Goal: Task Accomplishment & Management: Use online tool/utility

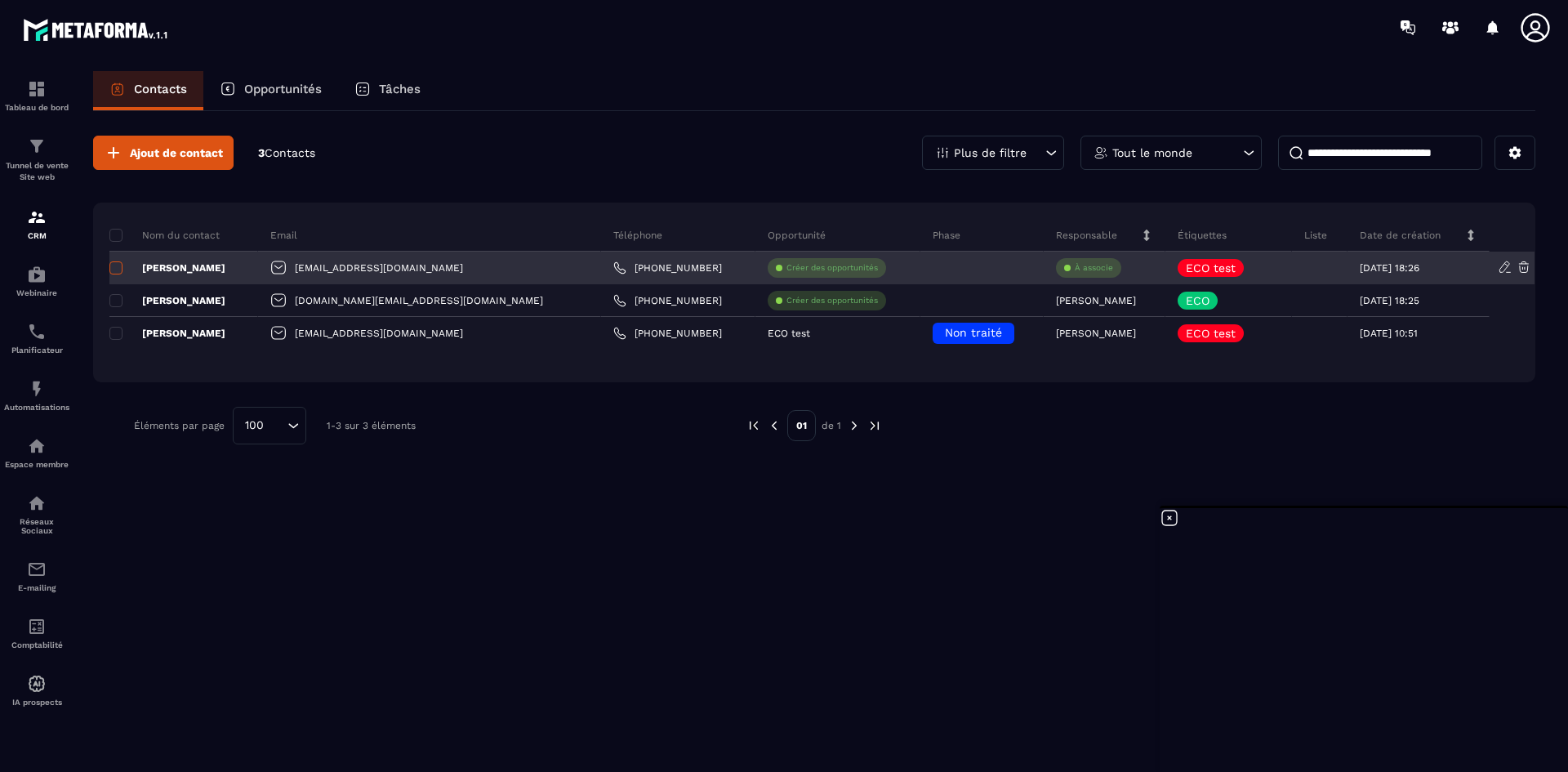
click at [113, 268] on span at bounding box center [116, 268] width 13 height 13
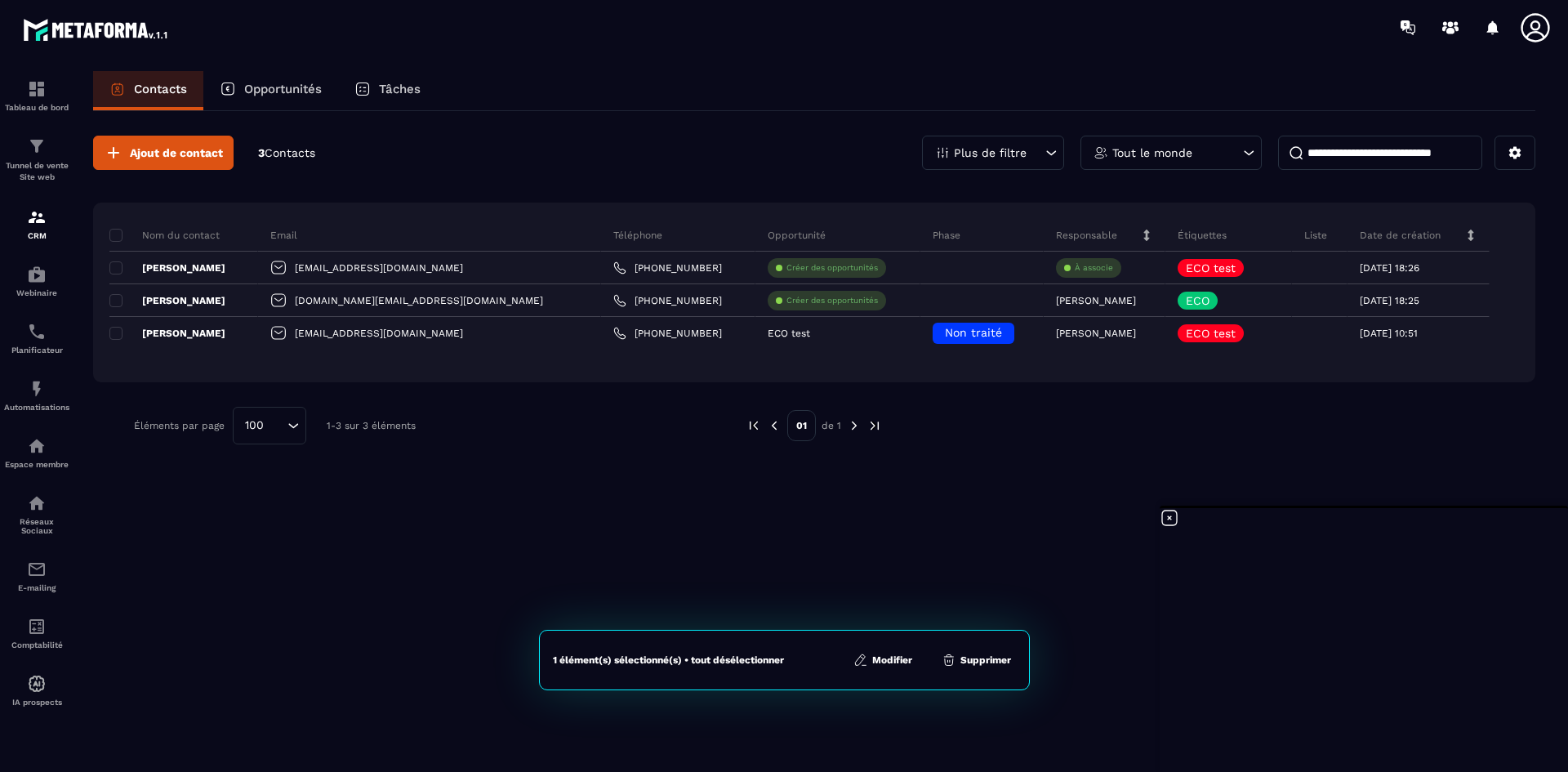
click at [896, 659] on button "Modifier" at bounding box center [882, 660] width 69 height 17
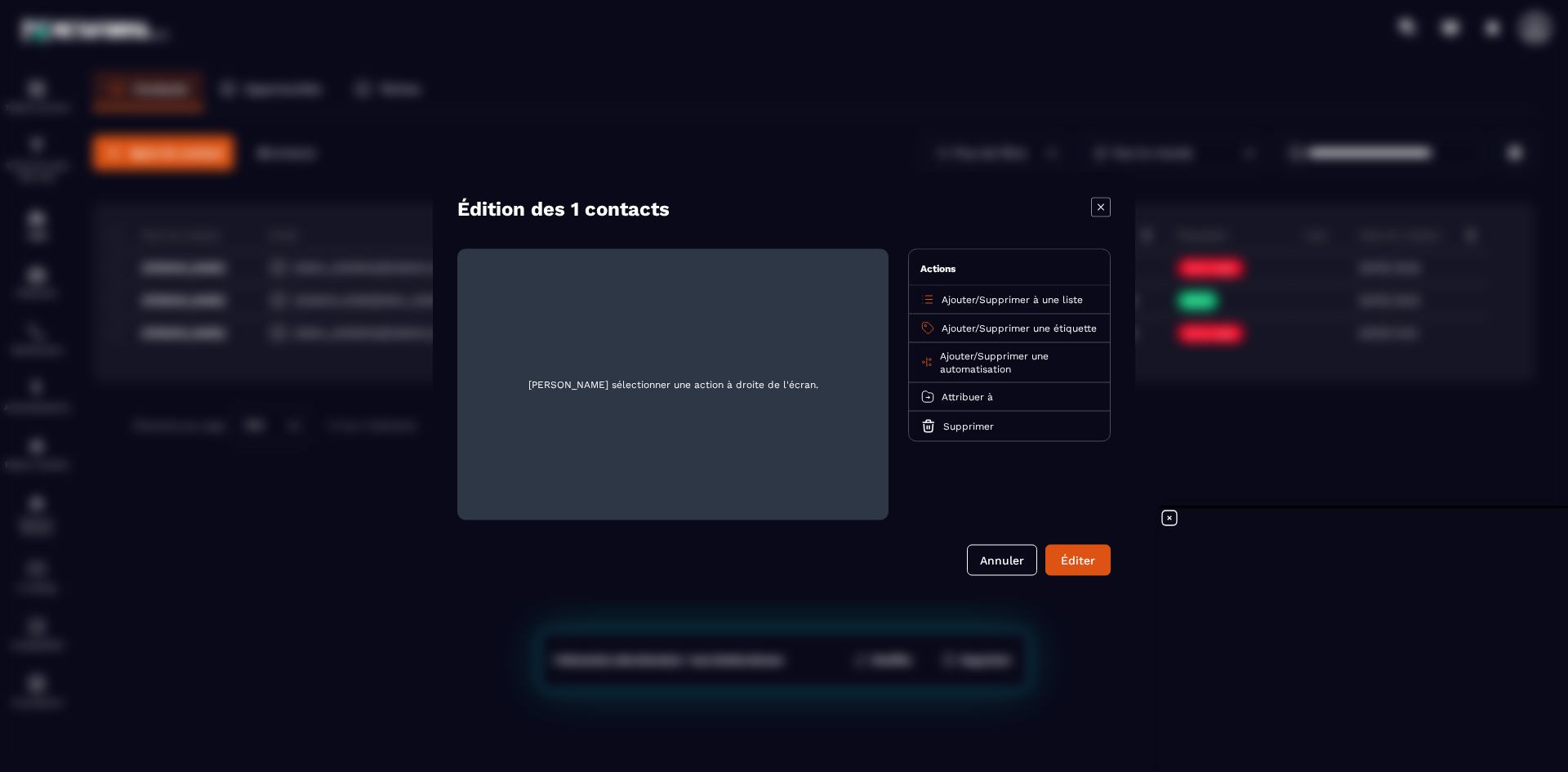
click at [997, 295] on span "Supprimer à une liste" at bounding box center [1031, 299] width 104 height 12
click at [970, 362] on p "prospect" at bounding box center [1010, 363] width 144 height 17
click at [969, 322] on span "Ajouter" at bounding box center [958, 327] width 34 height 12
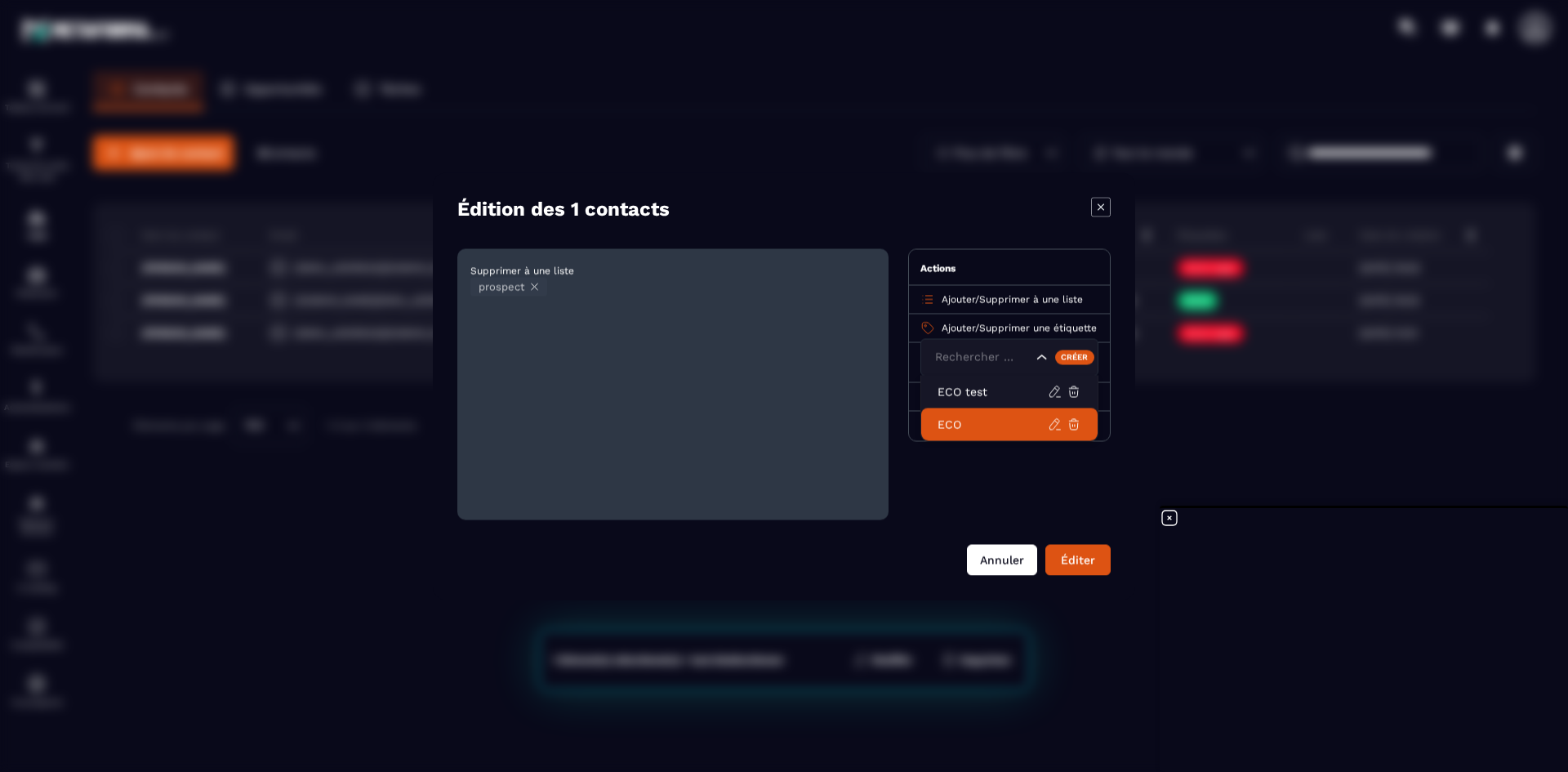
click at [1000, 560] on button "Annuler" at bounding box center [1001, 560] width 70 height 31
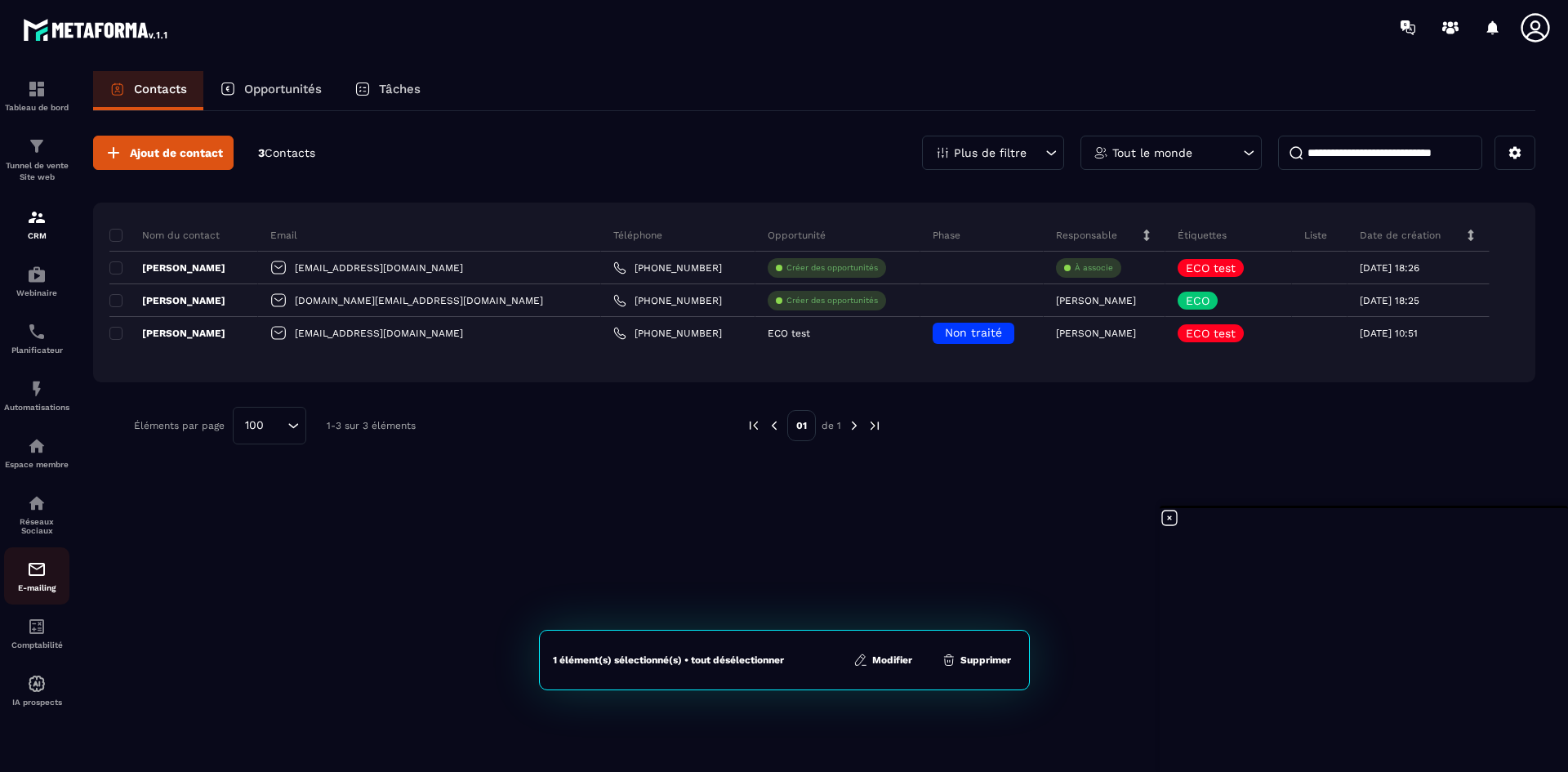
click at [36, 572] on img at bounding box center [37, 569] width 20 height 20
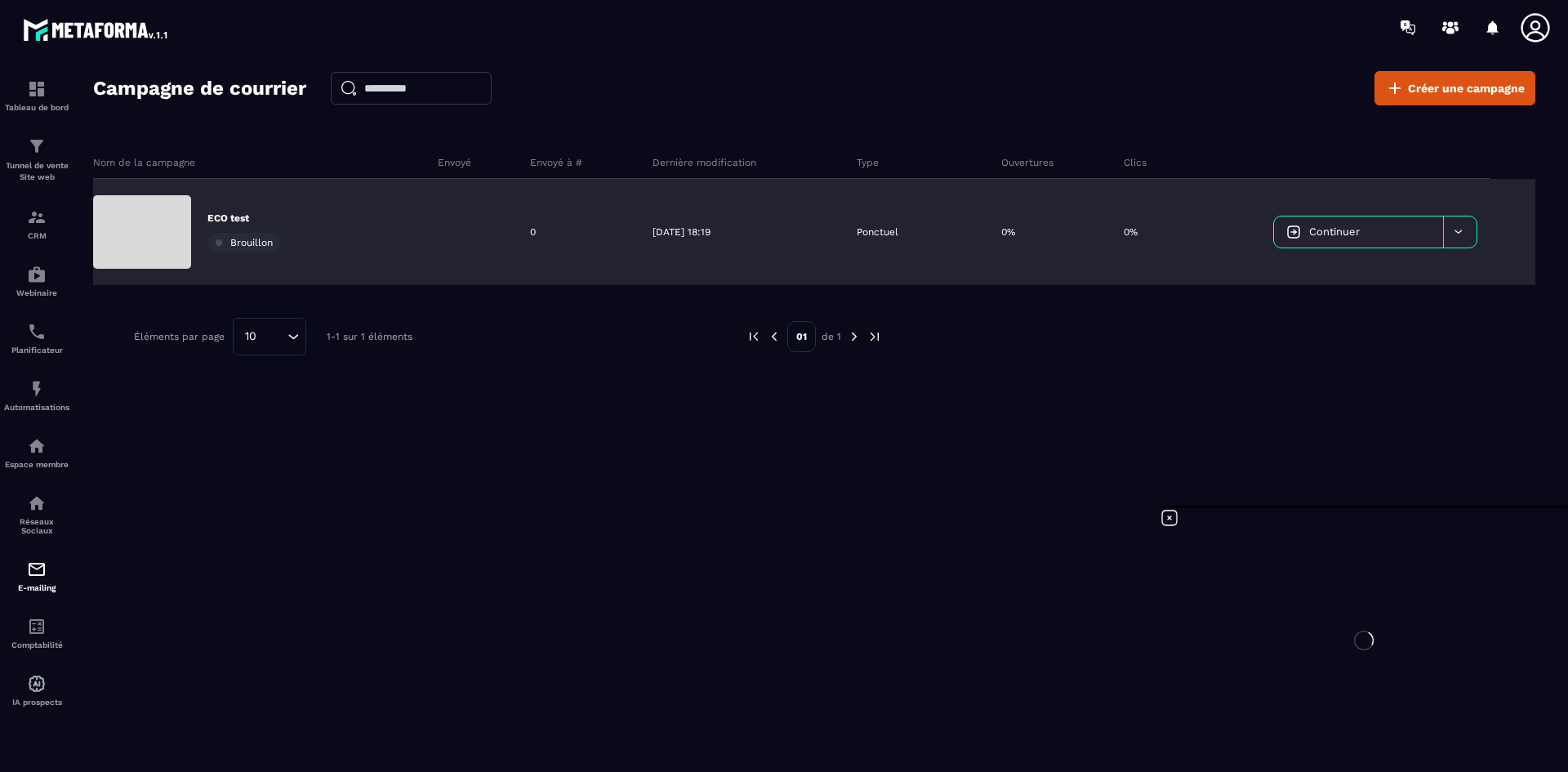
click at [1352, 235] on span "Continuer" at bounding box center [1333, 231] width 50 height 12
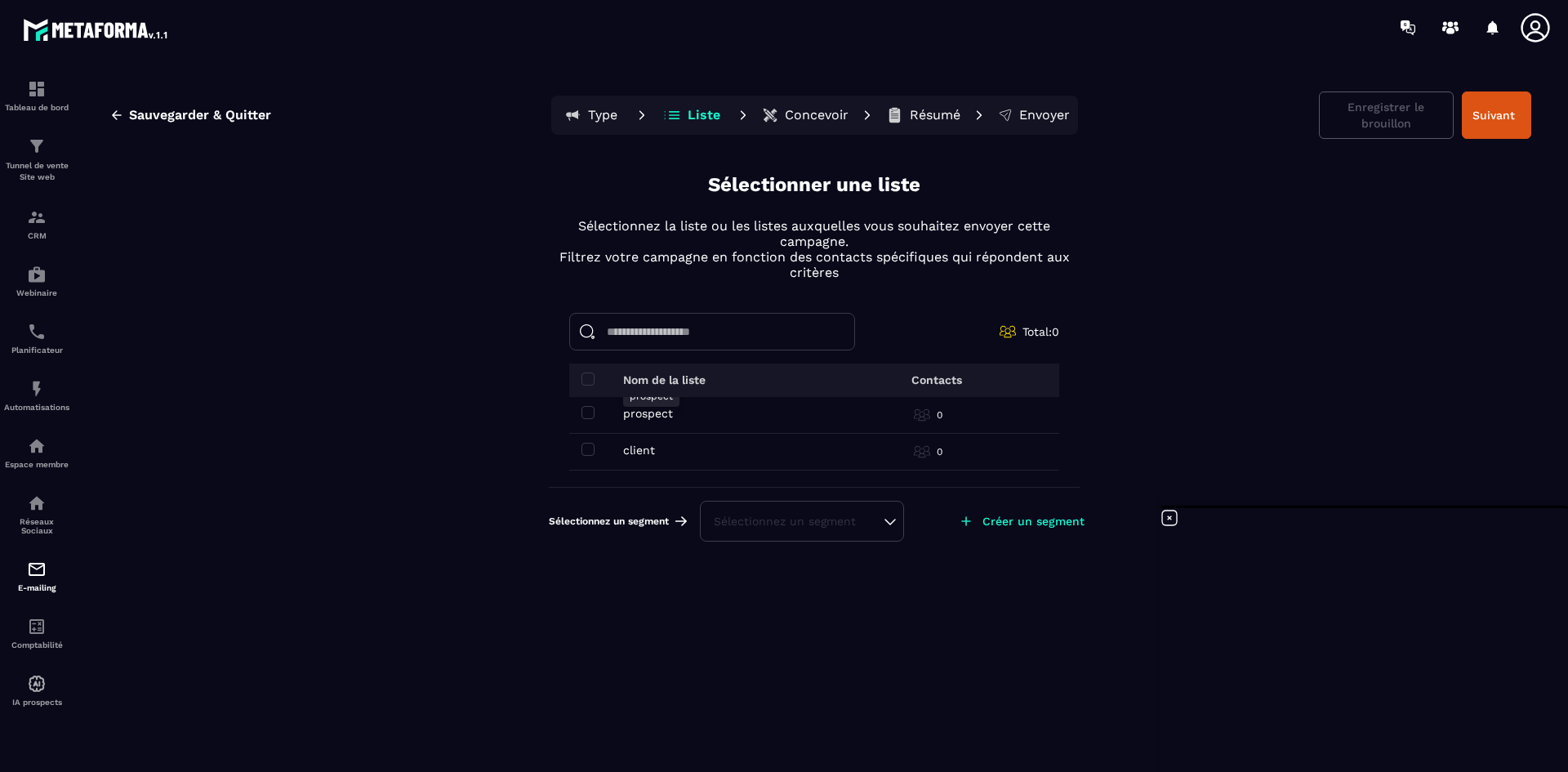
click at [658, 417] on p "prospect" at bounding box center [648, 413] width 50 height 13
click at [42, 219] on img at bounding box center [37, 217] width 20 height 20
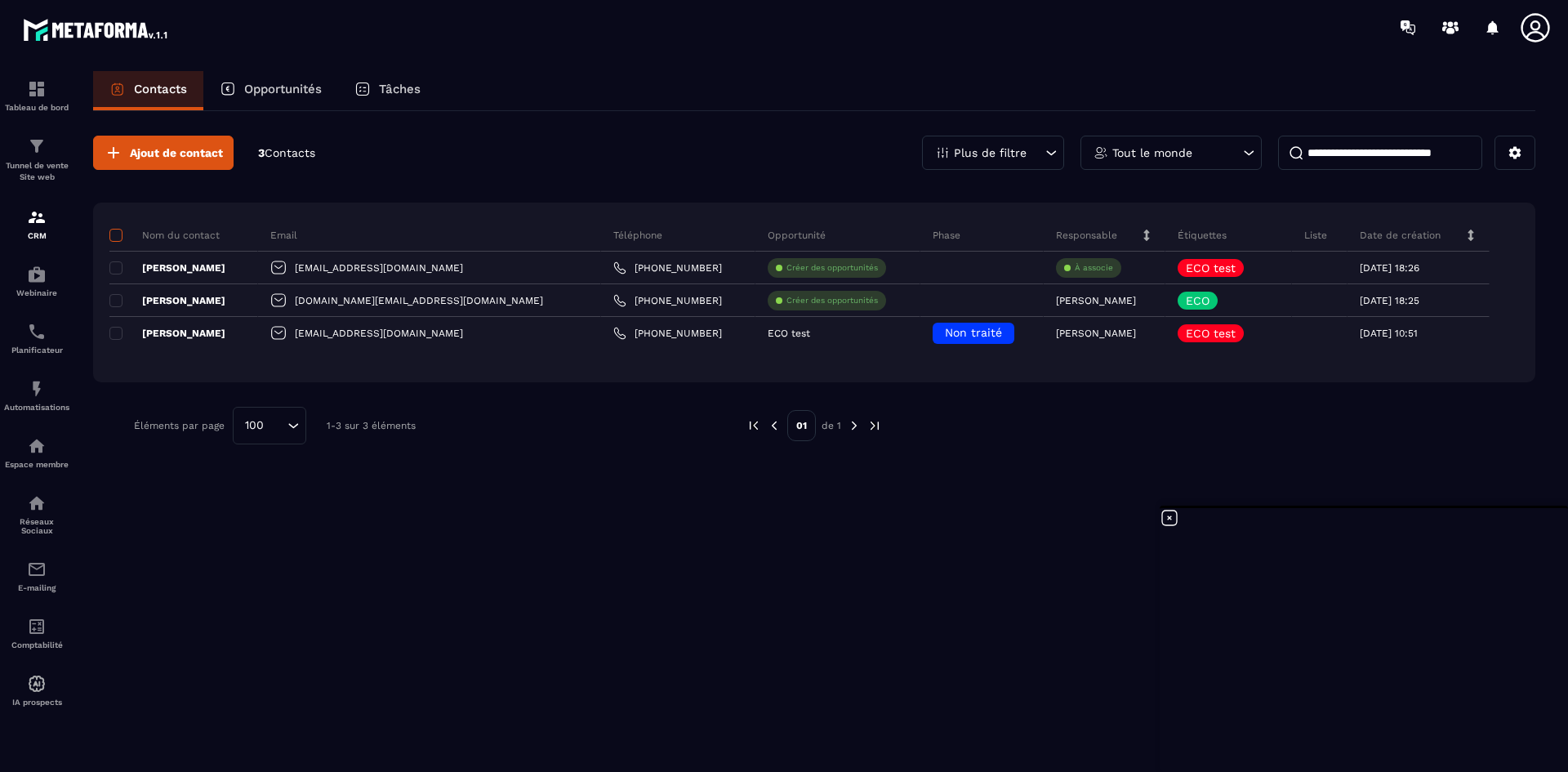
click at [118, 236] on span at bounding box center [116, 236] width 13 height 13
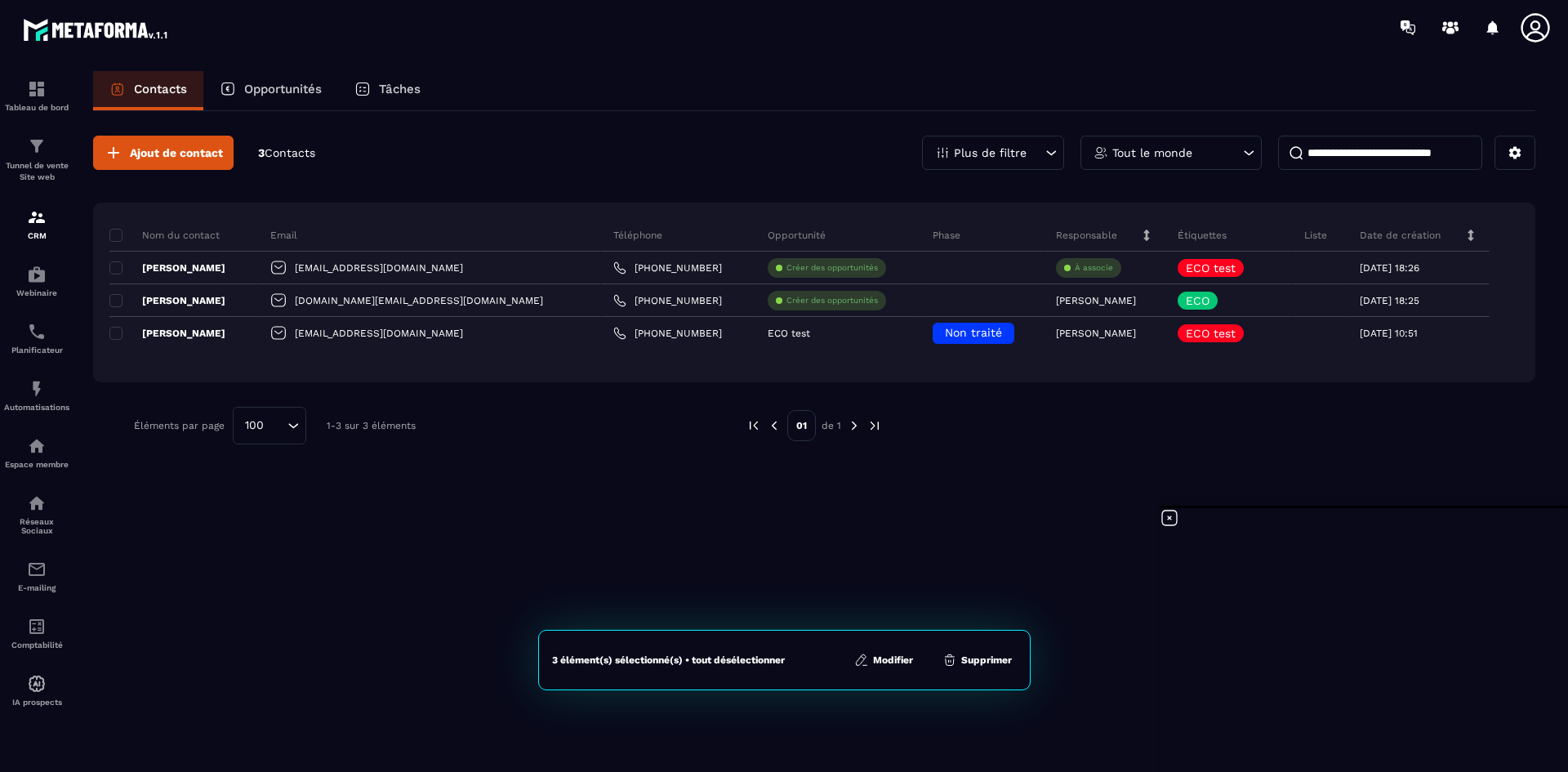
click at [886, 660] on button "Modifier" at bounding box center [883, 660] width 69 height 17
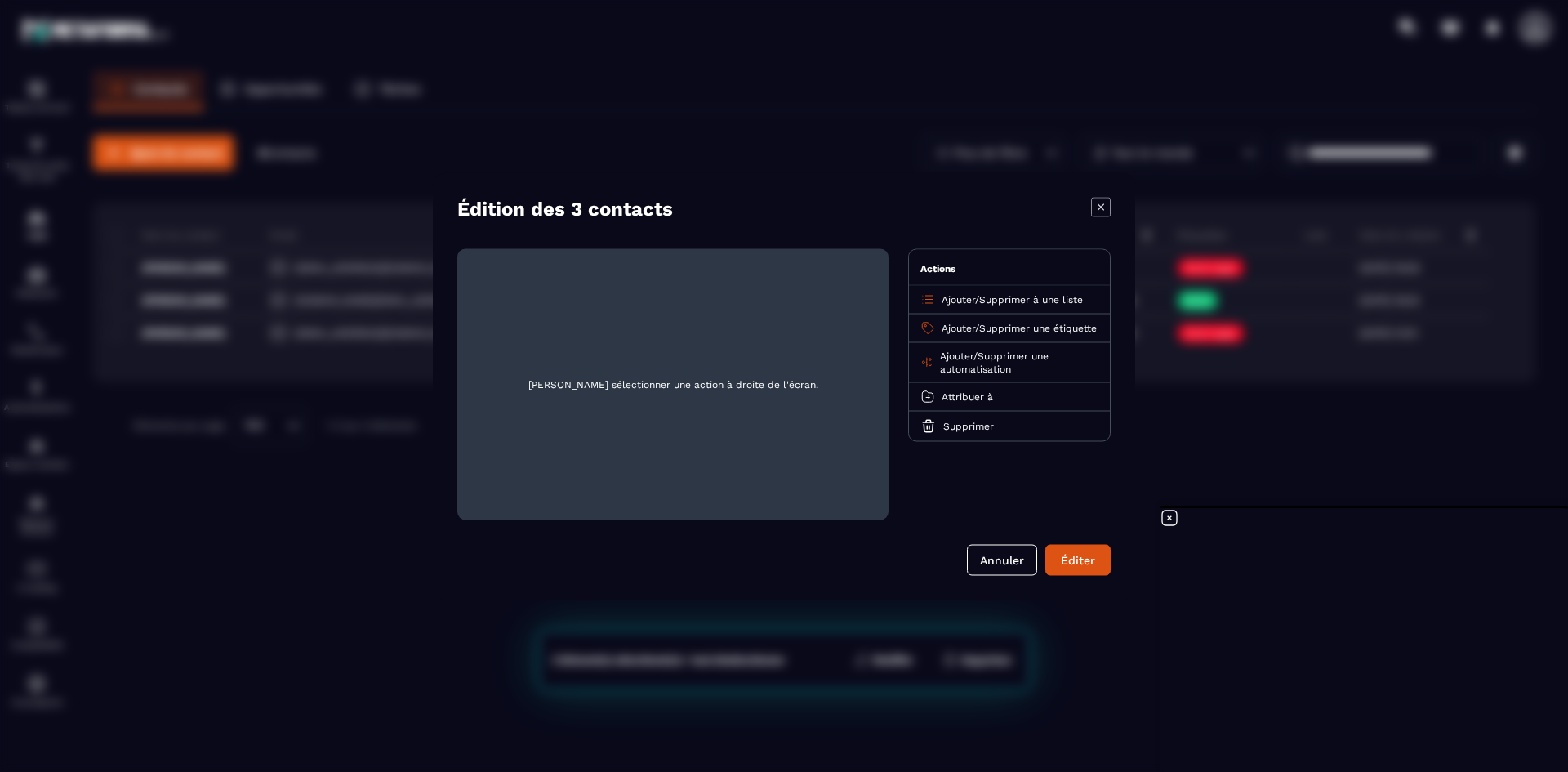
click at [959, 300] on span "Ajouter" at bounding box center [958, 299] width 34 height 12
click at [973, 361] on p "prospect" at bounding box center [1010, 363] width 144 height 17
click at [1076, 560] on button "Éditer" at bounding box center [1077, 560] width 65 height 31
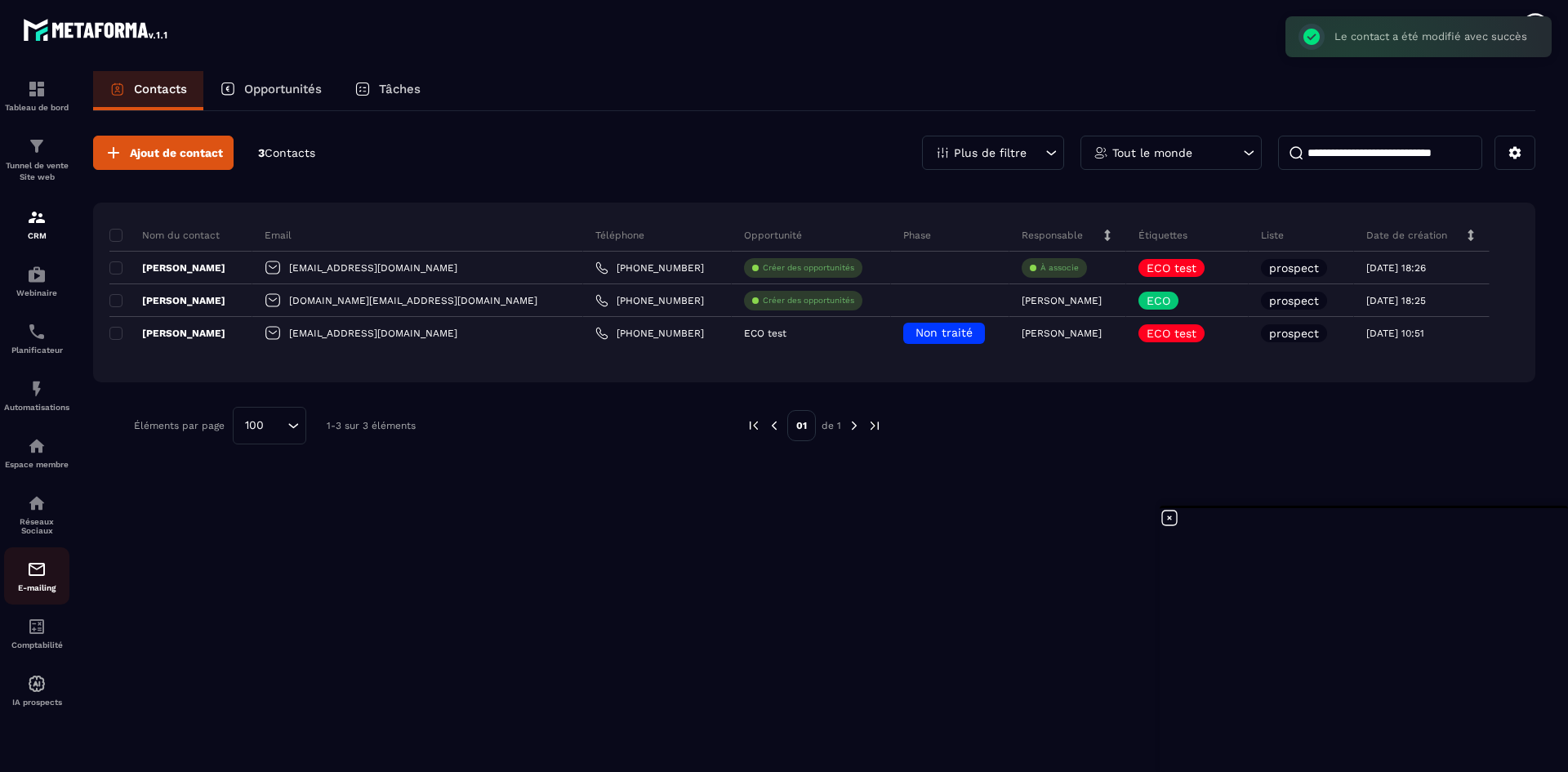
click at [13, 573] on div "E-mailing" at bounding box center [36, 576] width 65 height 33
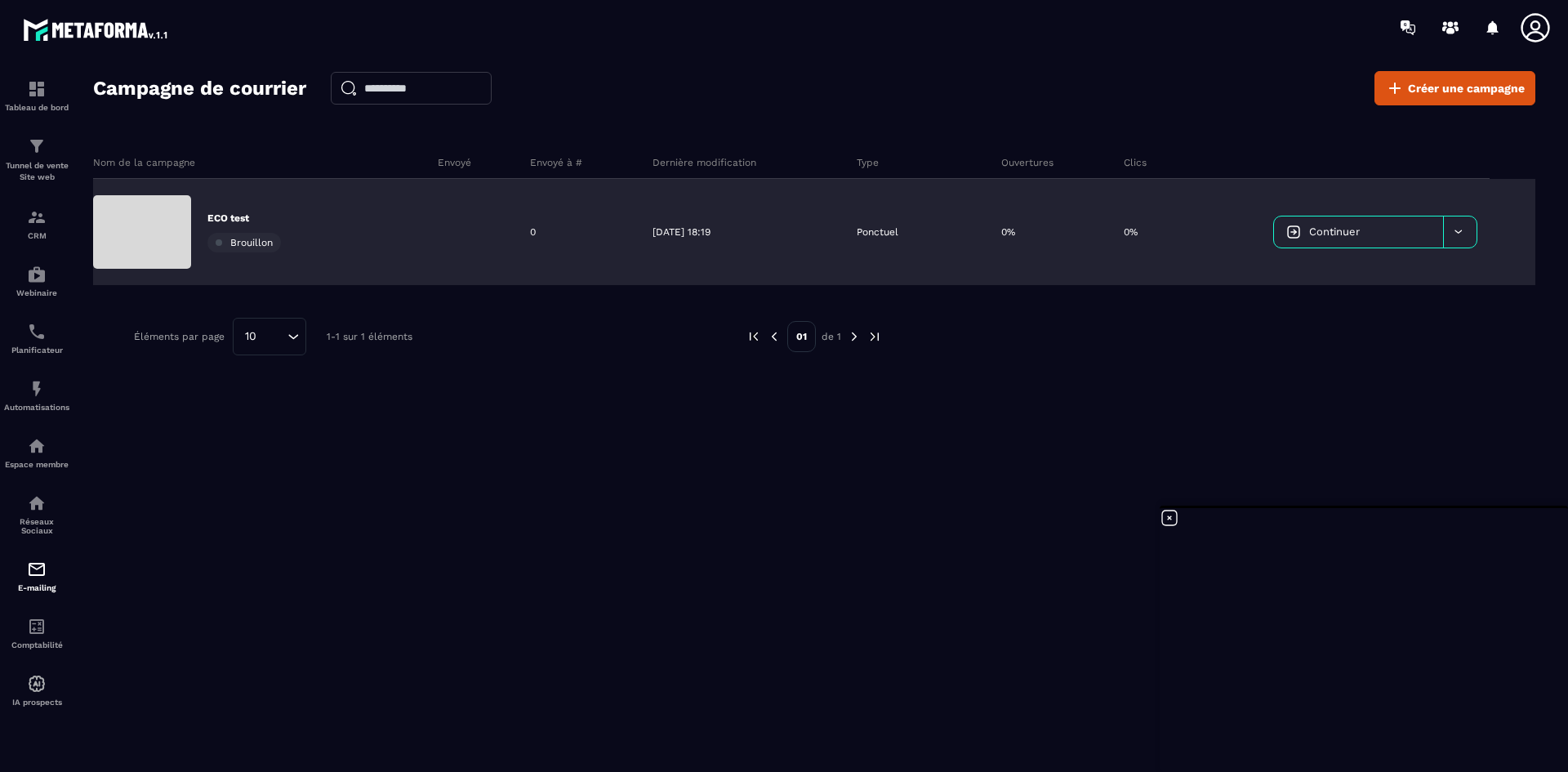
click at [1371, 244] on link "Continuer" at bounding box center [1358, 232] width 169 height 31
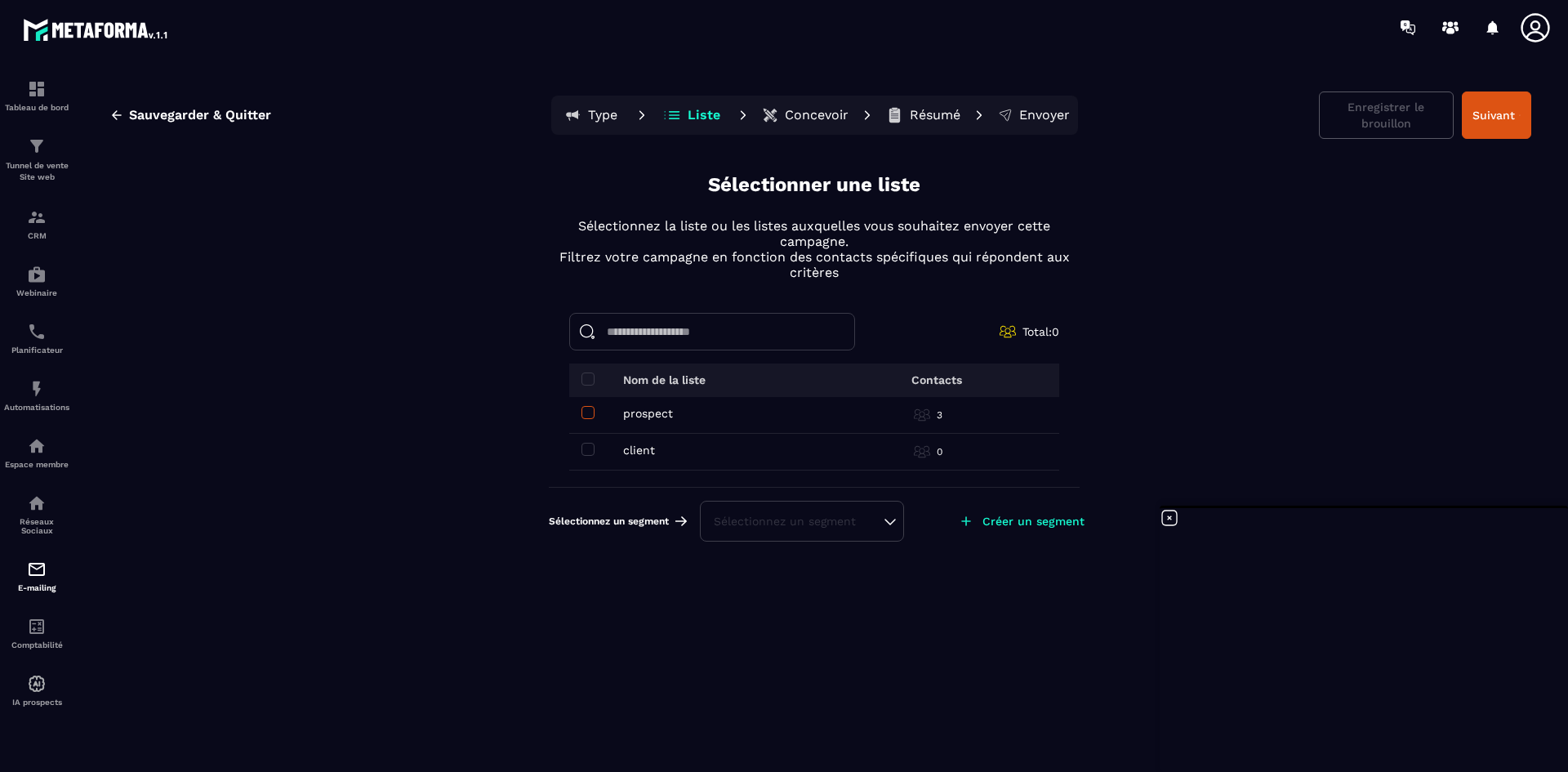
click at [582, 411] on span at bounding box center [588, 412] width 13 height 13
click at [793, 542] on div "Sélectionnez un segment" at bounding box center [802, 546] width 177 height 17
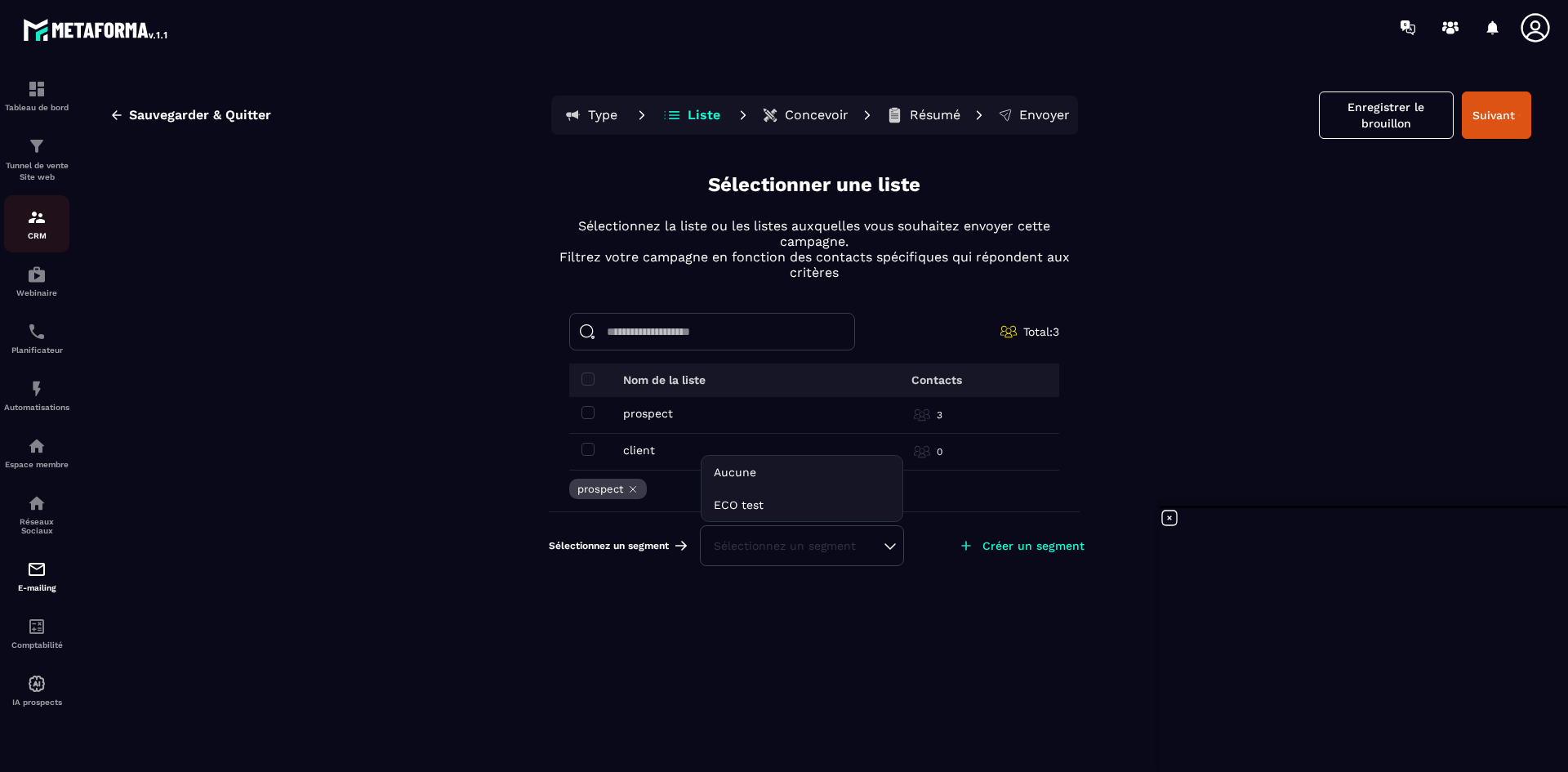
click at [39, 220] on img at bounding box center [37, 217] width 20 height 20
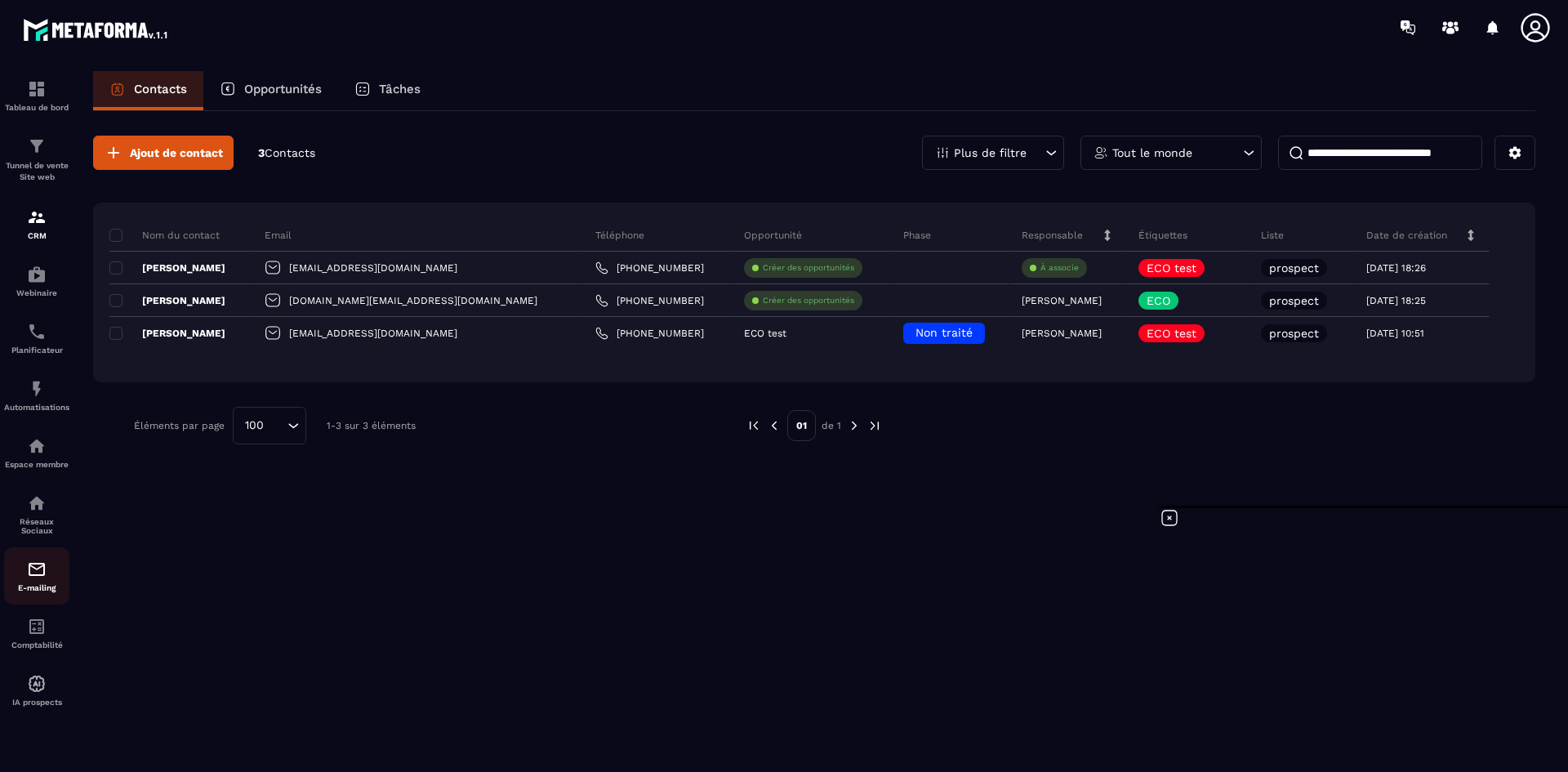
click at [48, 569] on div "E-mailing" at bounding box center [36, 576] width 65 height 33
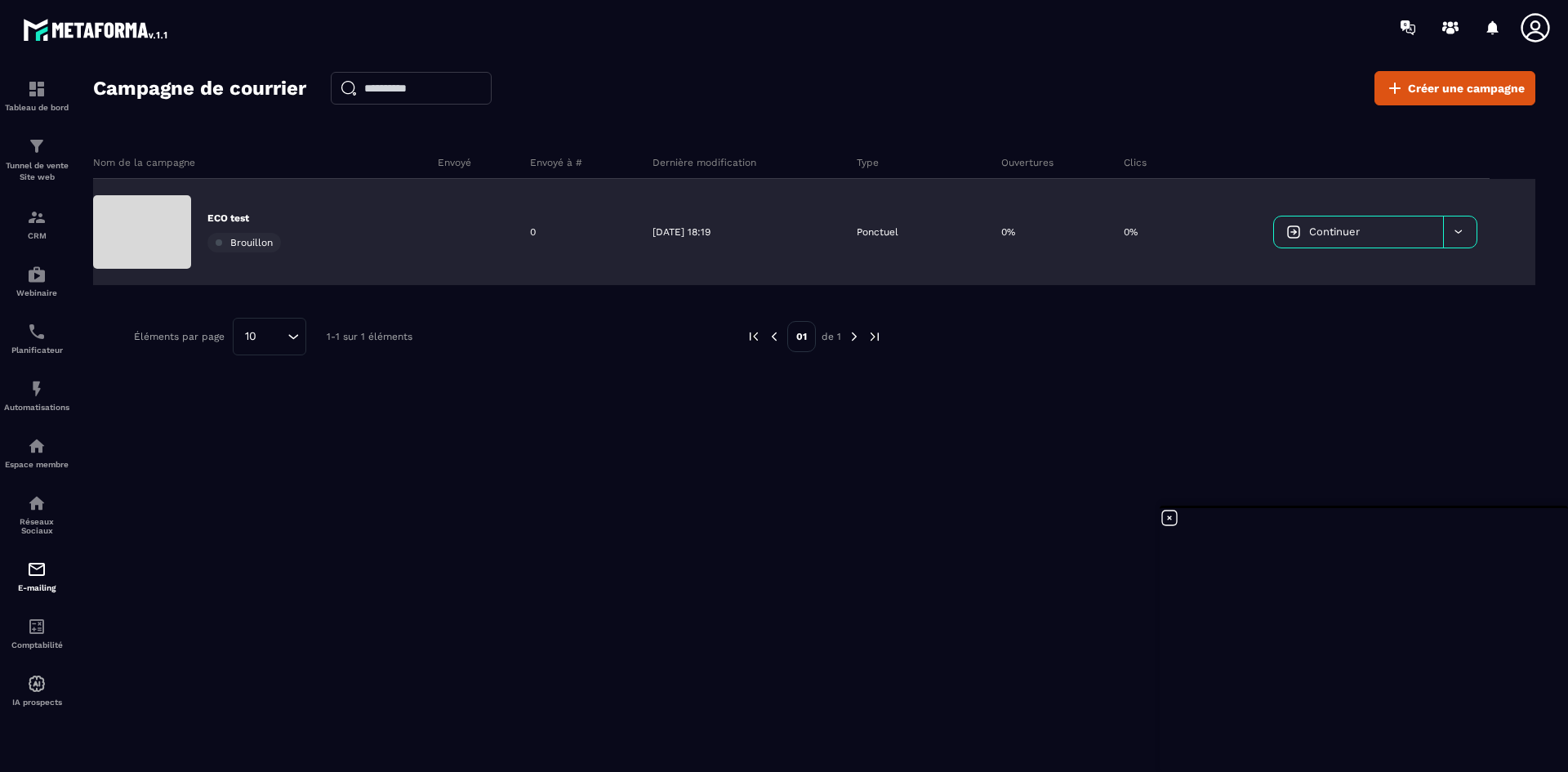
click at [1339, 230] on span "Continuer" at bounding box center [1333, 231] width 50 height 12
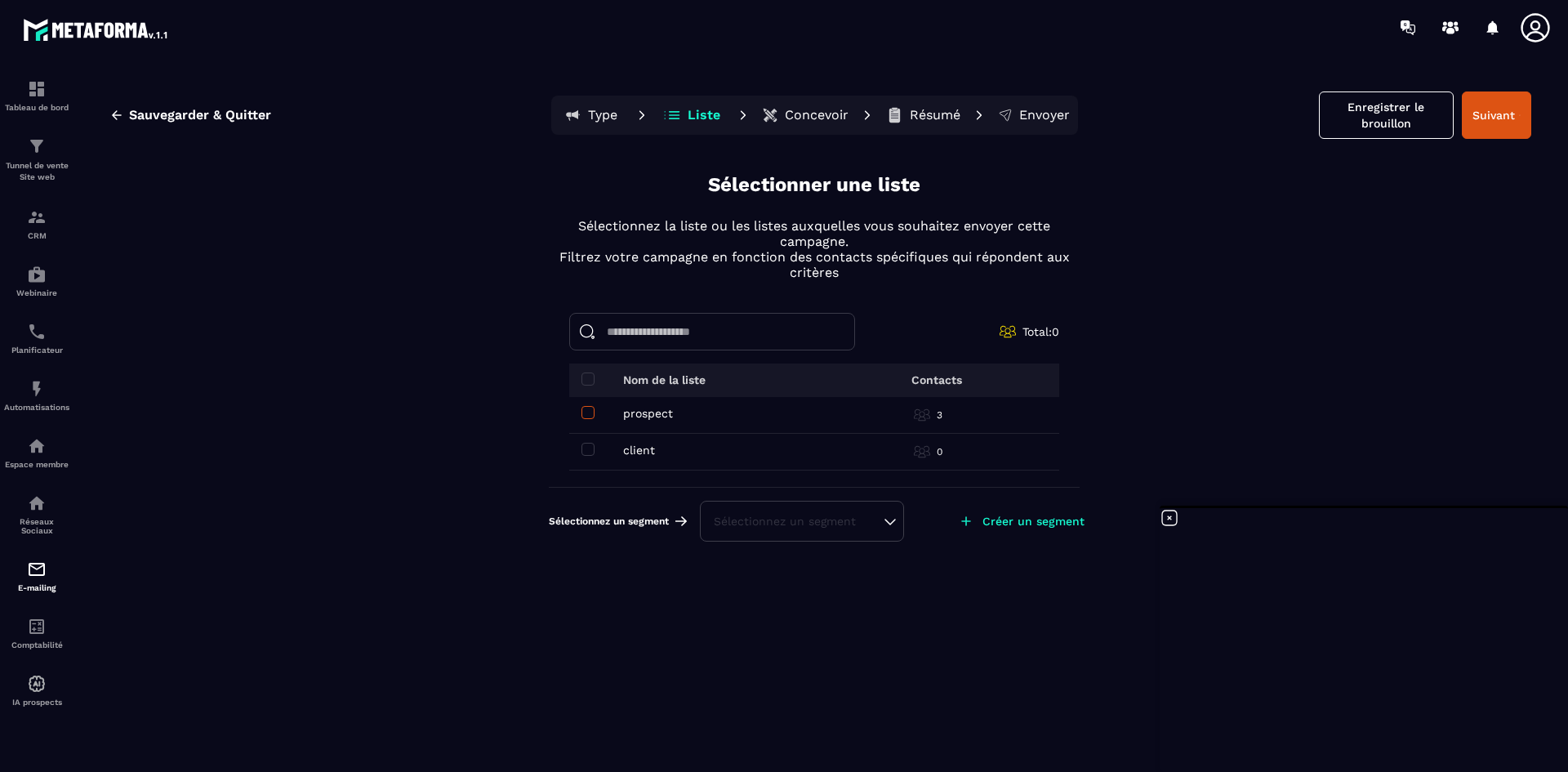
click at [587, 417] on span at bounding box center [588, 412] width 13 height 13
click at [797, 554] on div "Sélectionnez un segment" at bounding box center [801, 546] width 204 height 41
click at [890, 550] on div "Sélectionnez un segment" at bounding box center [802, 546] width 177 height 17
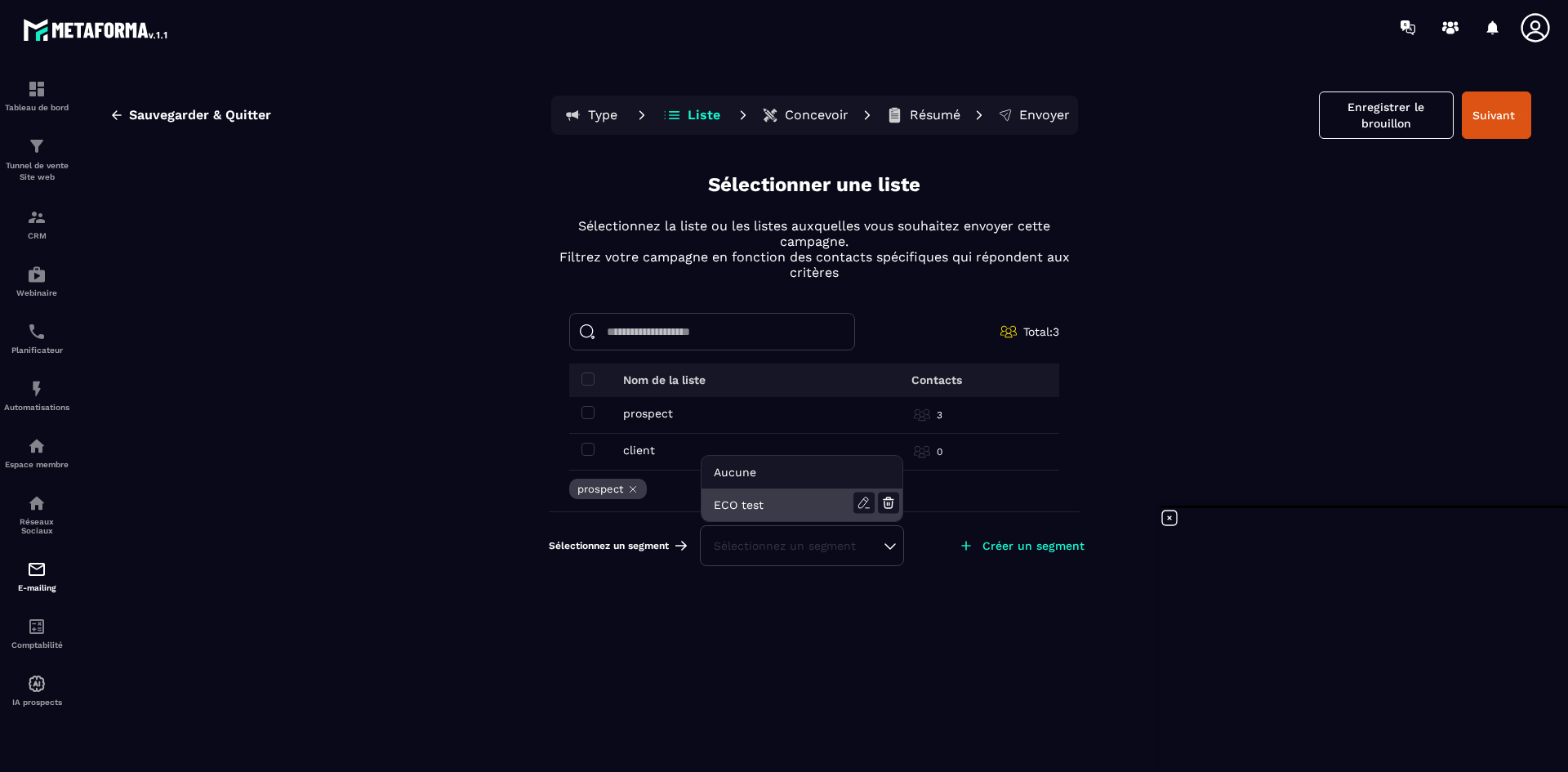
click at [833, 512] on li "ECO test" at bounding box center [801, 505] width 201 height 33
click at [1170, 515] on icon at bounding box center [1170, 518] width 20 height 20
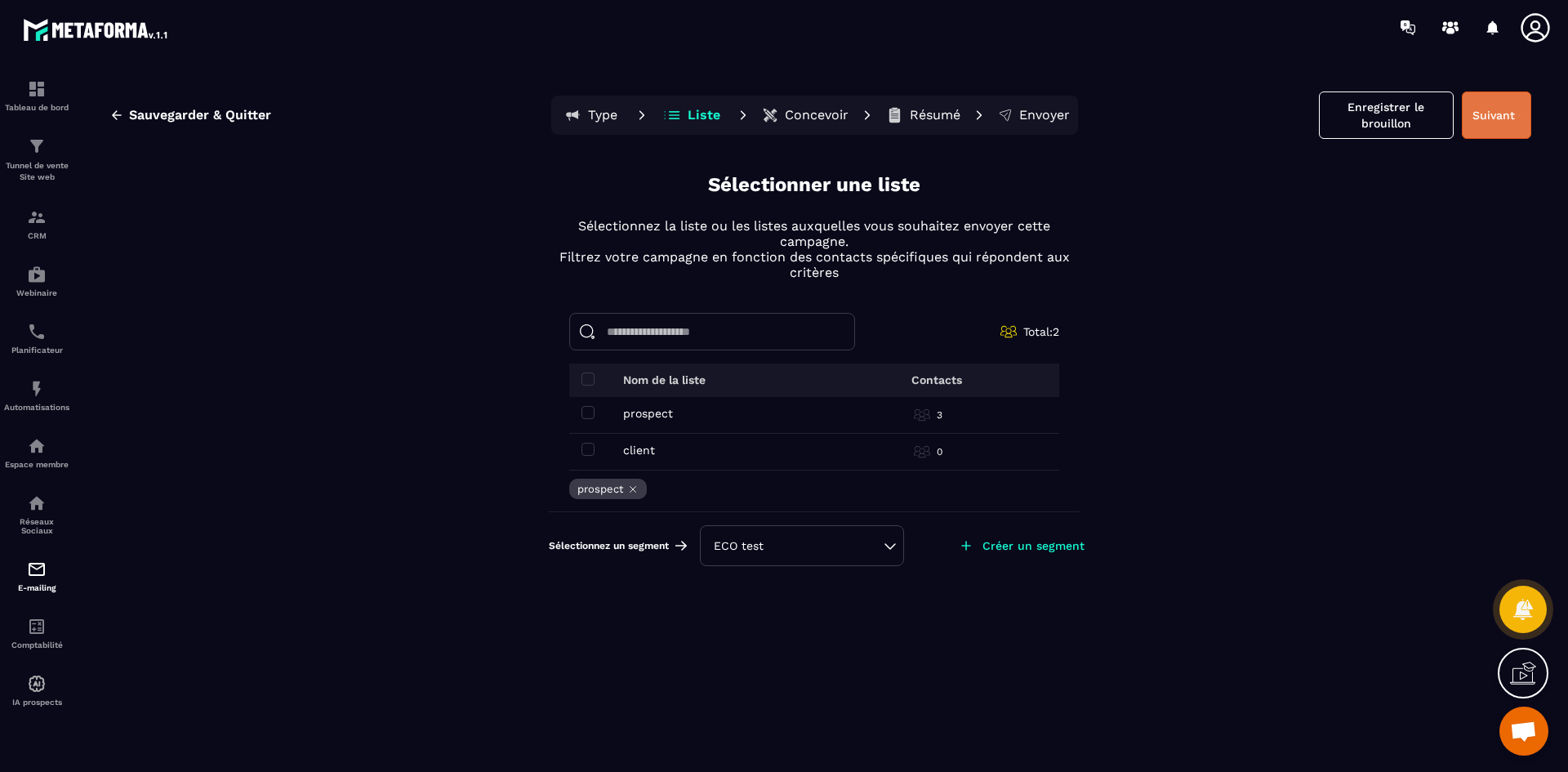
click at [1491, 112] on button "Suivant" at bounding box center [1496, 115] width 69 height 47
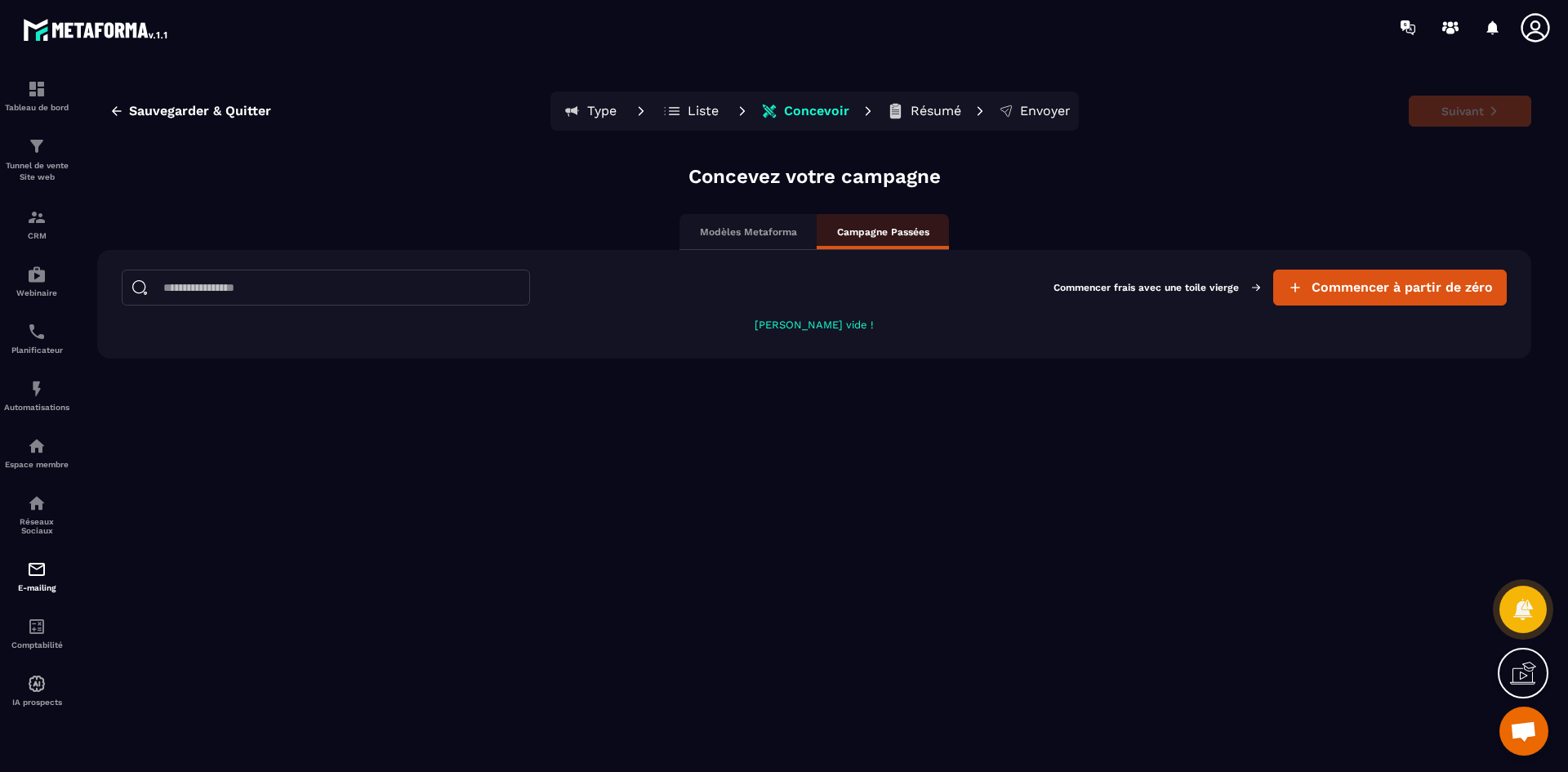
click at [777, 236] on p "Modèles Metaforma" at bounding box center [748, 232] width 97 height 13
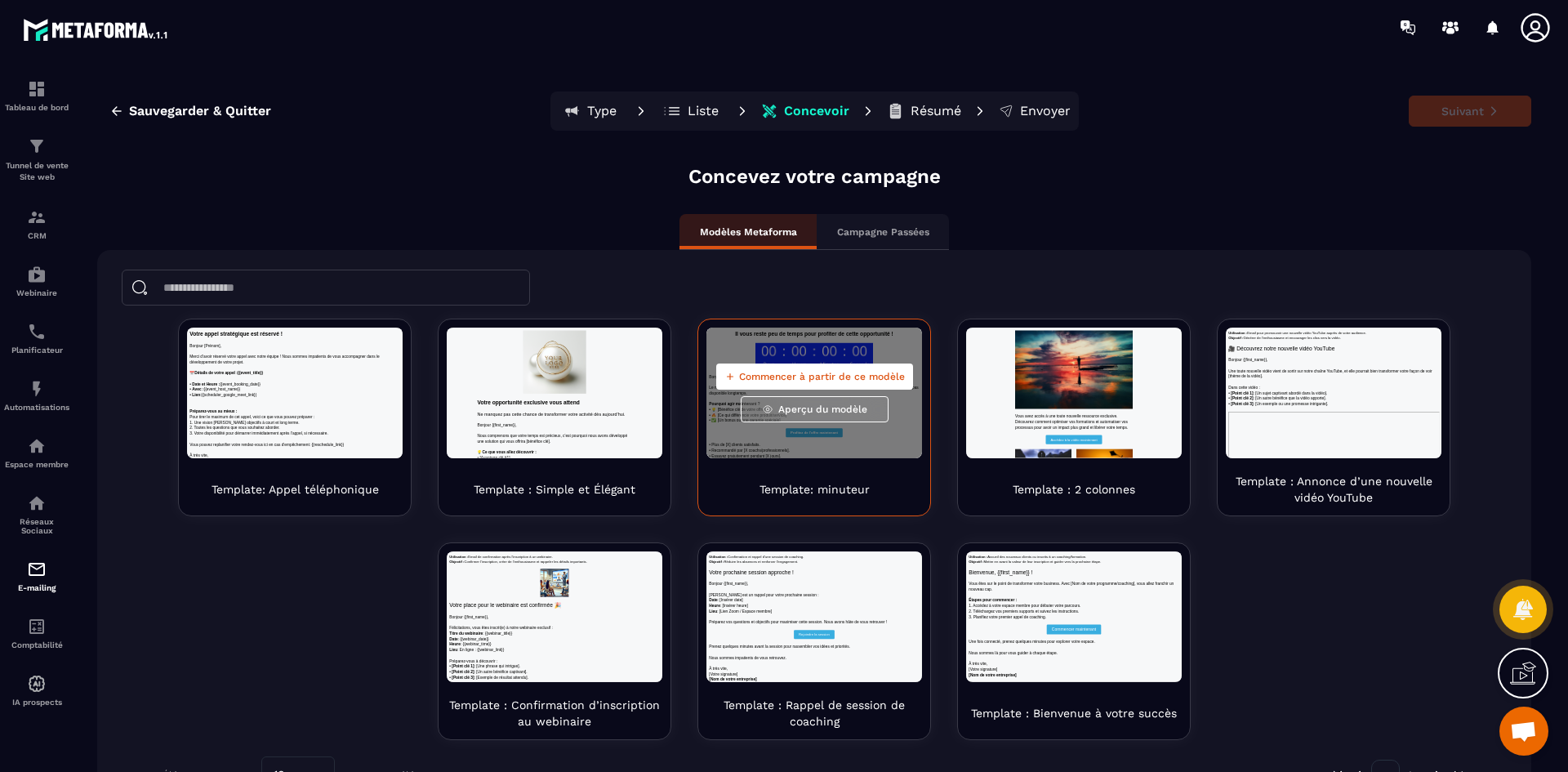
click at [824, 450] on div "Commencer à partir de ce modèle Aperçu du modèle" at bounding box center [814, 393] width 216 height 131
click at [783, 362] on div "Commencer à partir de ce modèle Aperçu du modèle" at bounding box center [814, 393] width 216 height 131
click at [832, 436] on div "Commencer à partir de ce modèle Aperçu du modèle" at bounding box center [814, 393] width 216 height 131
click at [801, 373] on span "Commencer à partir de ce modèle" at bounding box center [822, 377] width 166 height 13
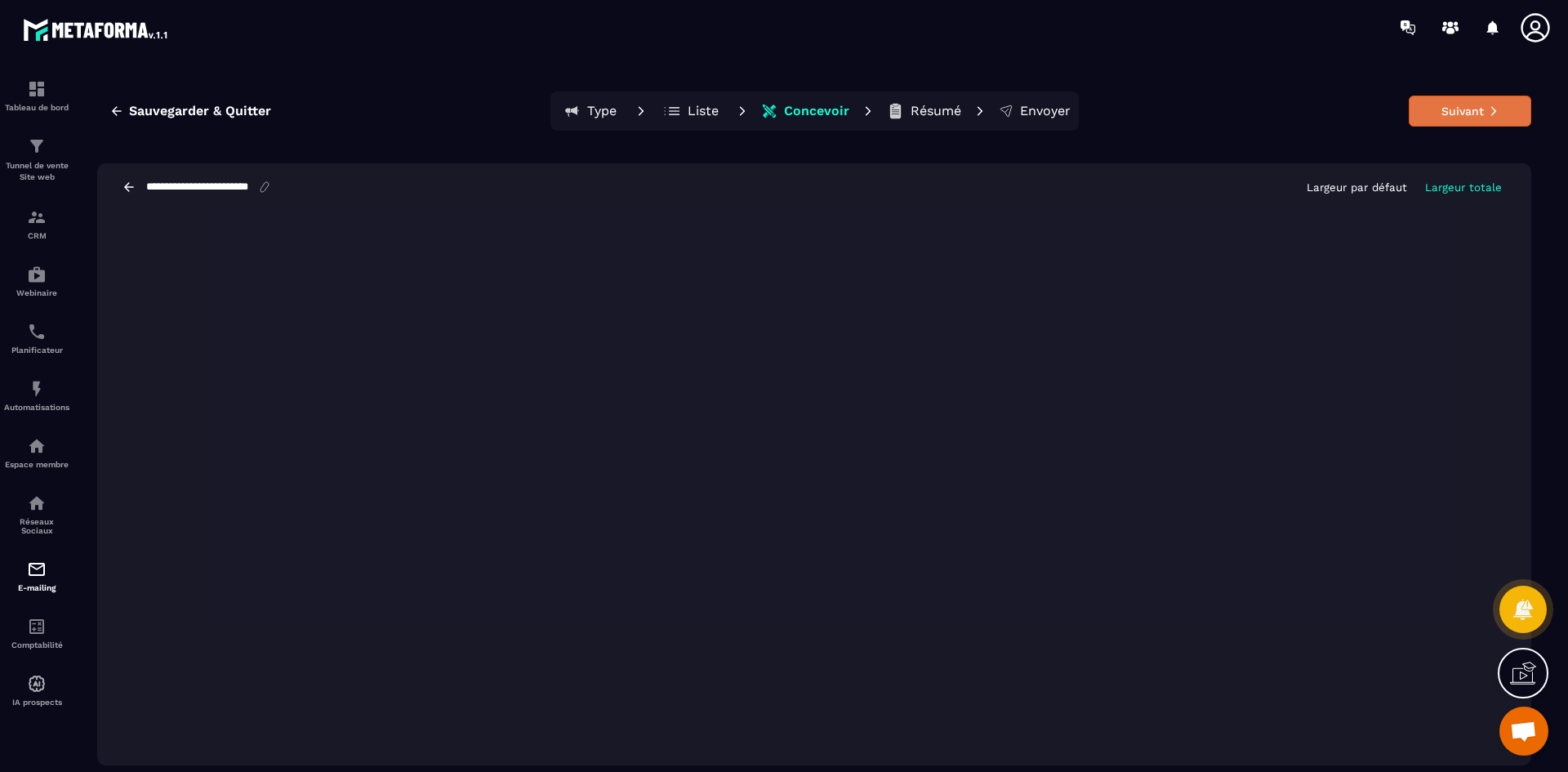
click at [1495, 118] on button "Suivant" at bounding box center [1470, 112] width 122 height 31
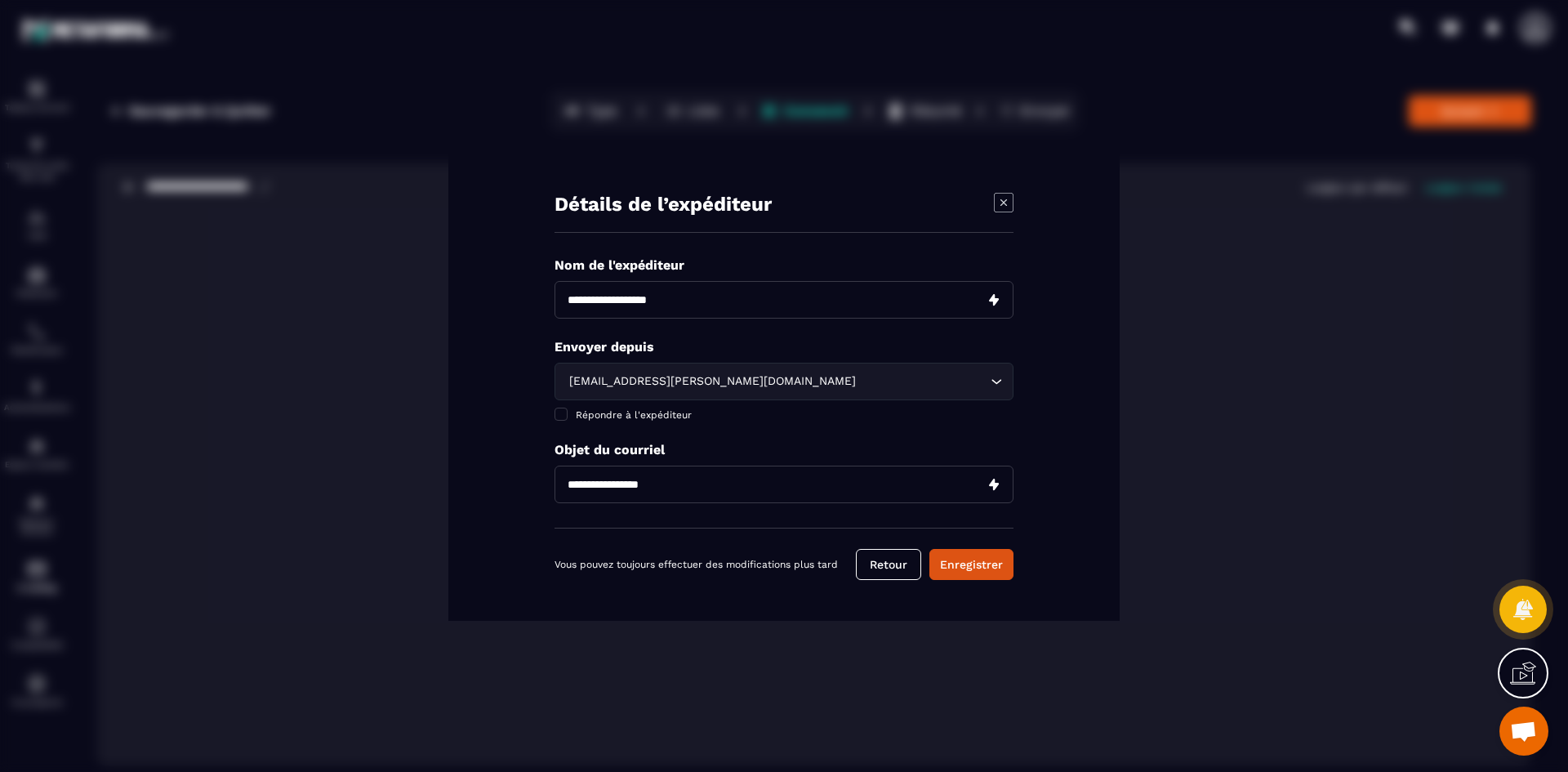
click at [805, 302] on input "Modal window" at bounding box center [784, 299] width 459 height 37
click at [748, 306] on input "Modal window" at bounding box center [784, 299] width 459 height 37
type input "*"
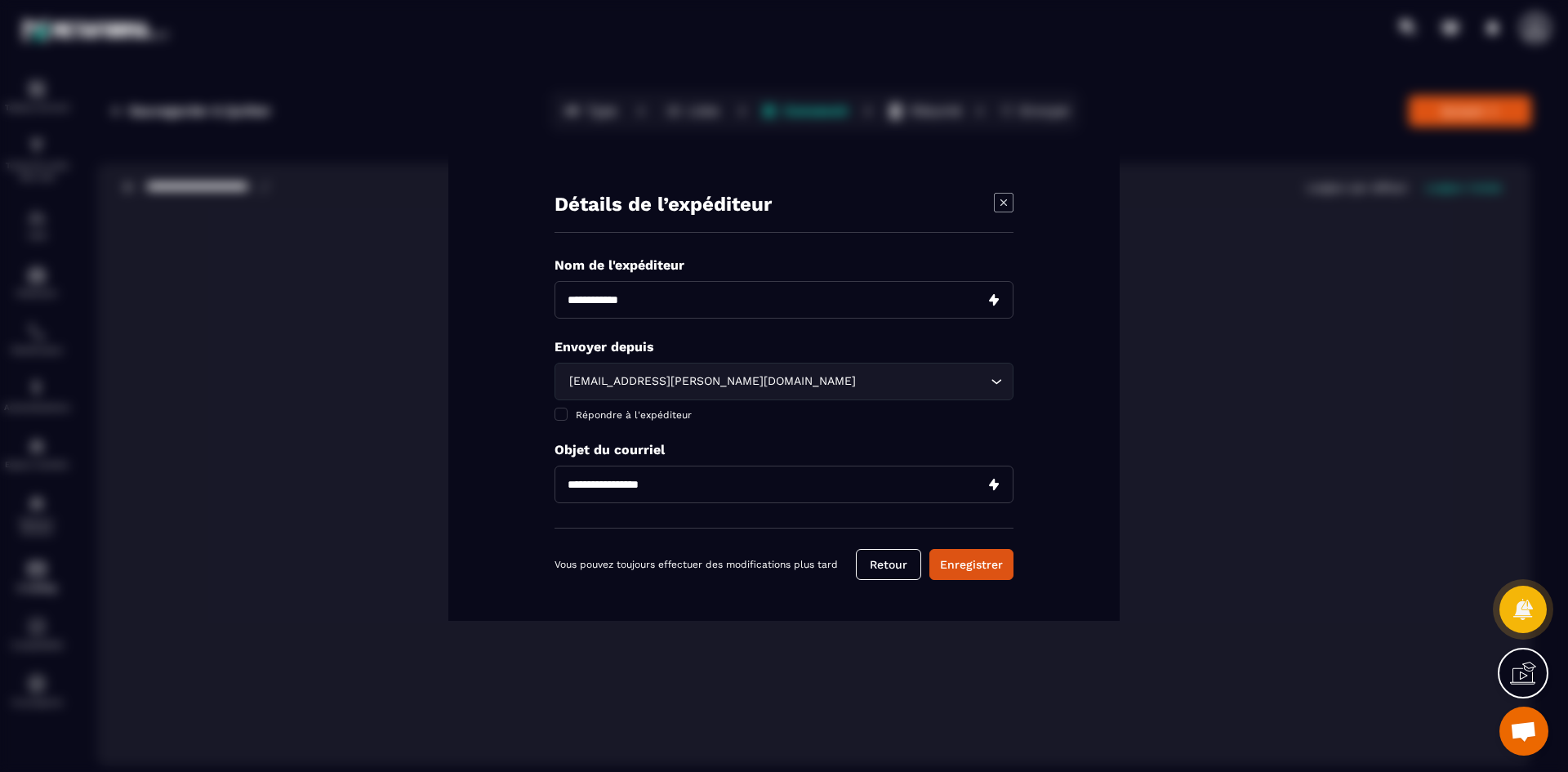
type input "**********"
click at [490, 255] on div "Détails de l’expéditeur Nom de l'expéditeur Envoyer depuis [EMAIL_ADDRESS][PERS…" at bounding box center [784, 386] width 672 height 469
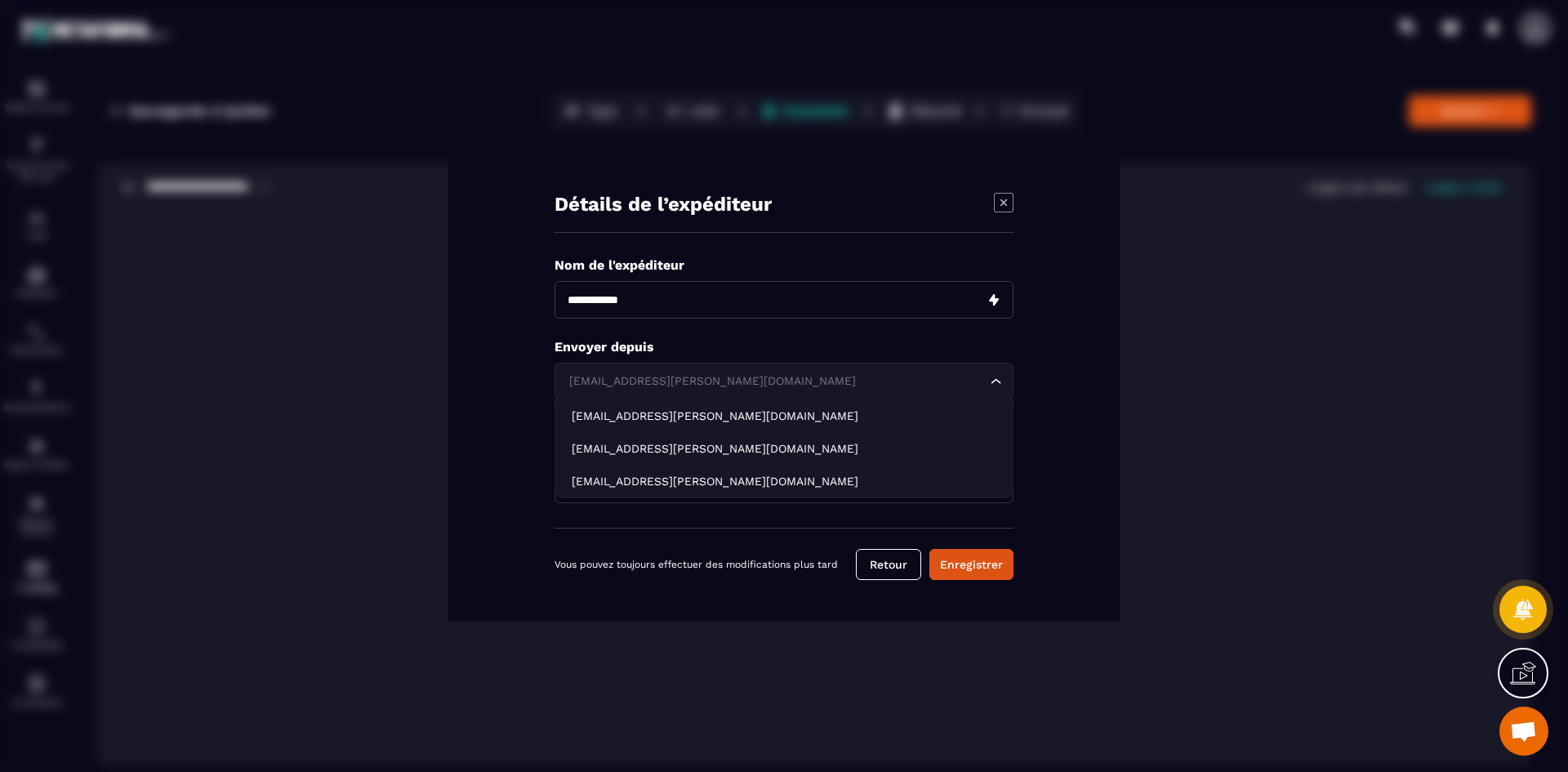
click at [748, 385] on div "[EMAIL_ADDRESS][PERSON_NAME][DOMAIN_NAME]" at bounding box center [776, 382] width 425 height 18
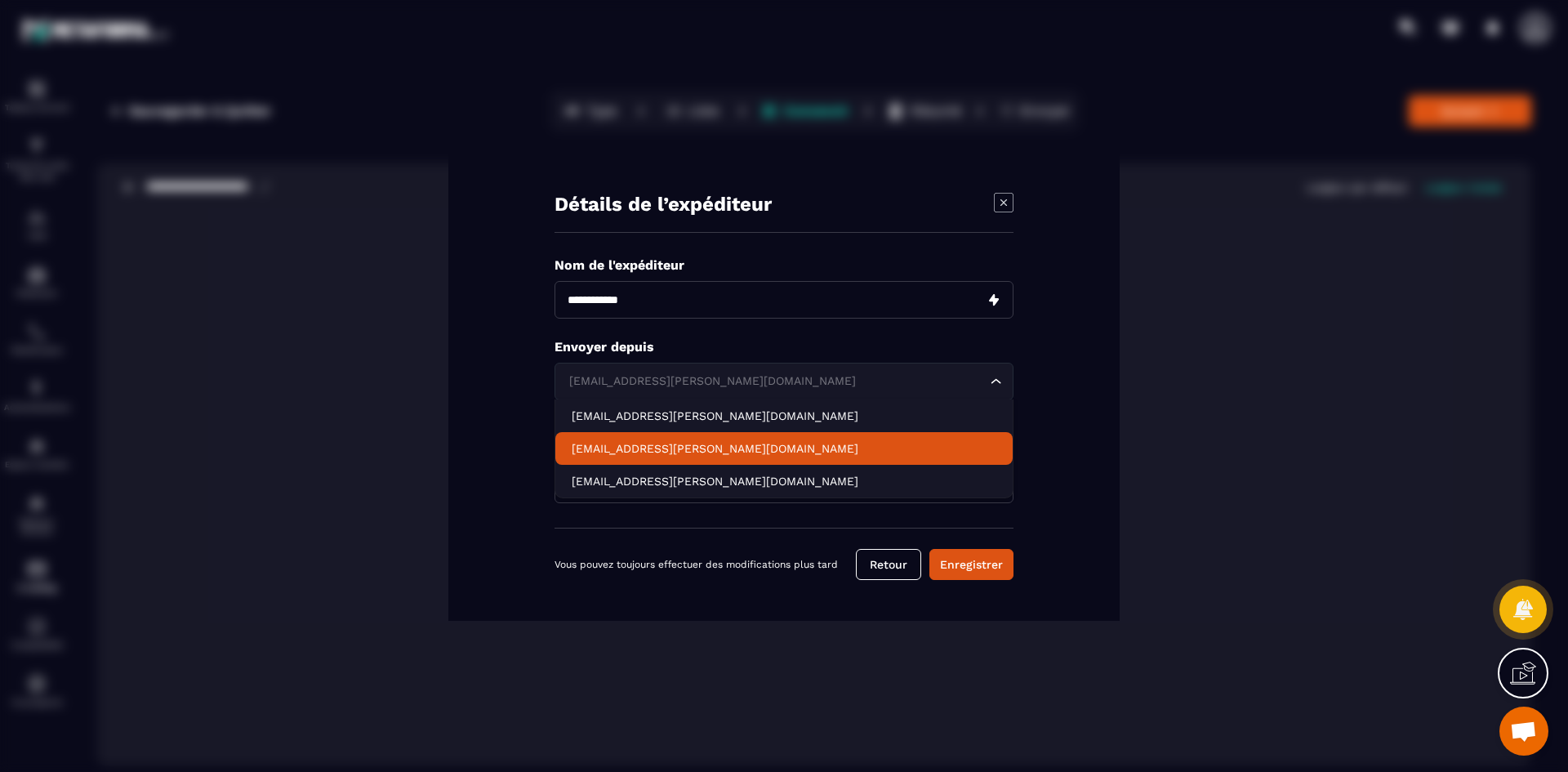
click at [790, 445] on p "[EMAIL_ADDRESS][PERSON_NAME][DOMAIN_NAME]" at bounding box center [784, 449] width 425 height 17
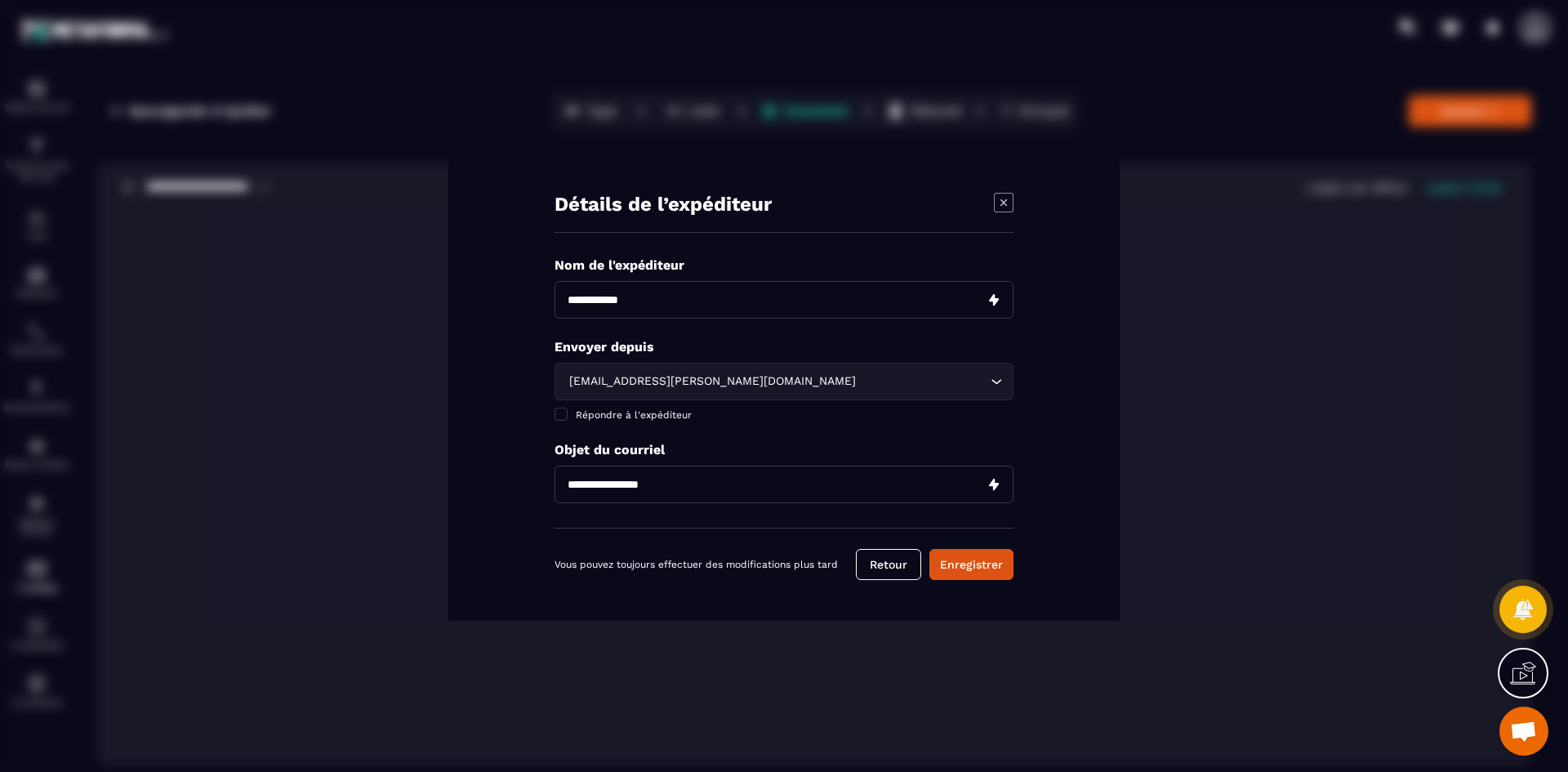
click at [762, 489] on input "Modal window" at bounding box center [784, 484] width 459 height 37
type input "****"
click at [979, 566] on button "Enregistrer" at bounding box center [972, 565] width 84 height 31
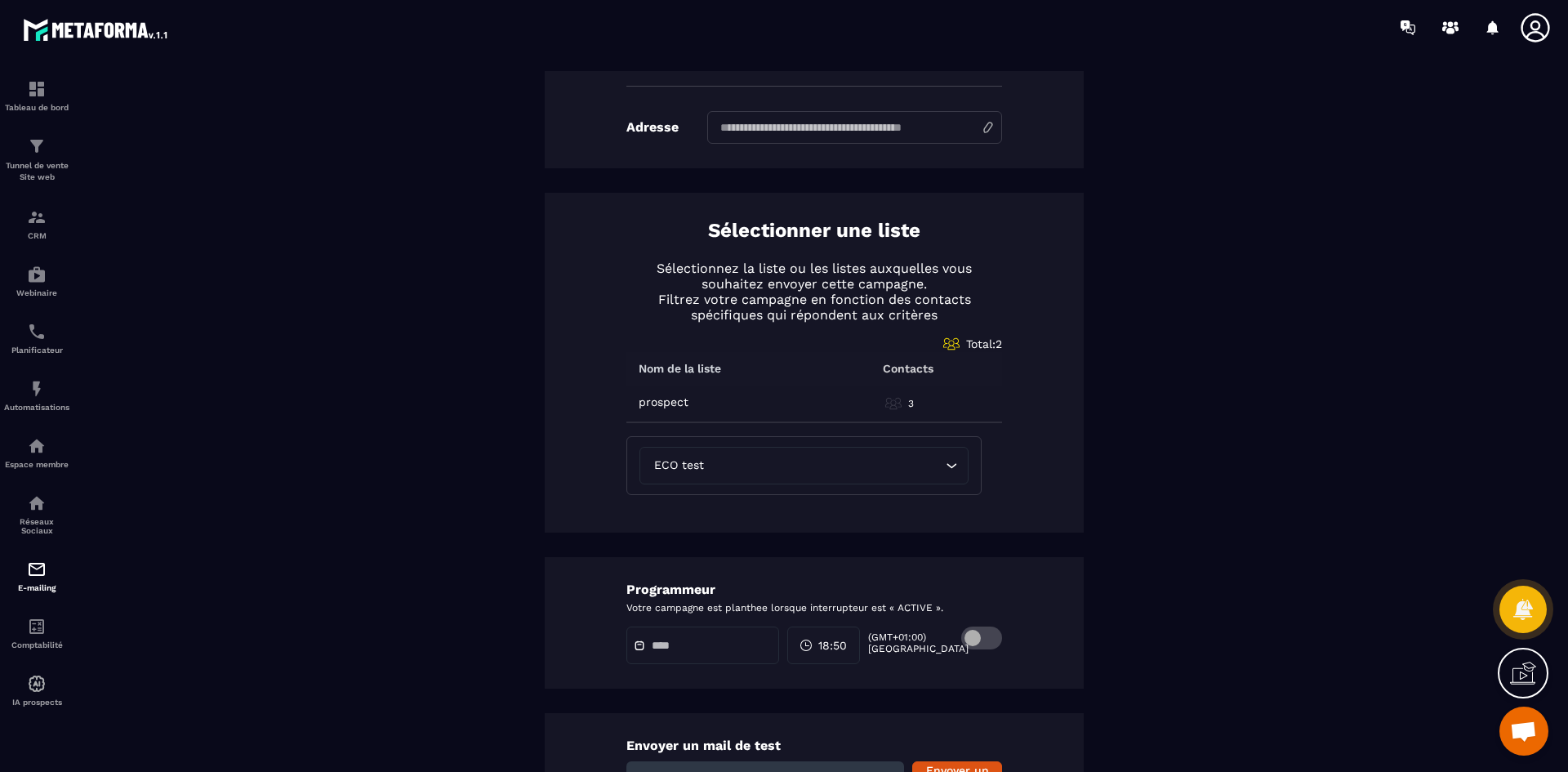
scroll to position [696, 0]
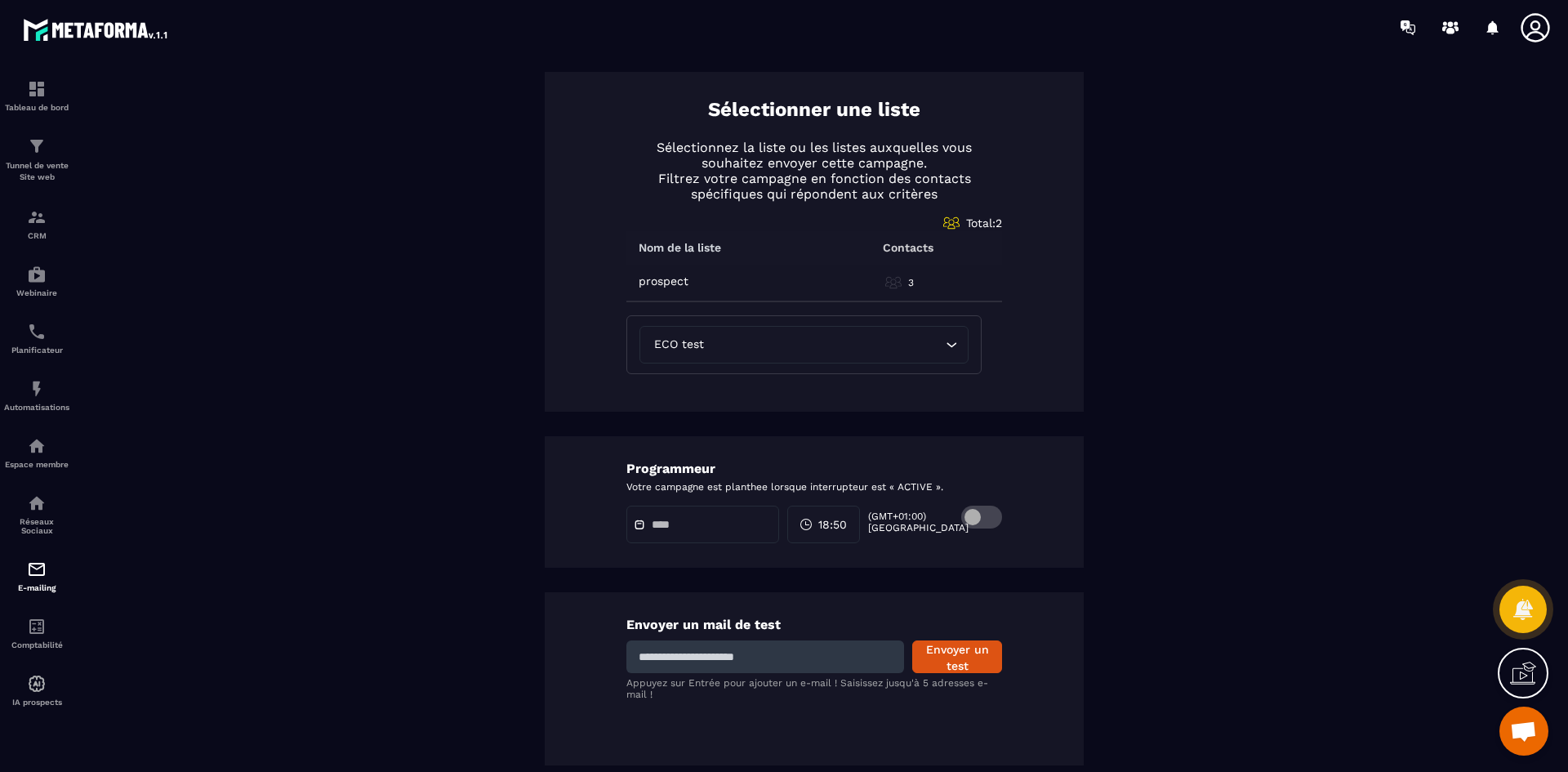
click at [806, 651] on input at bounding box center [765, 657] width 278 height 33
type input "**********"
click at [969, 662] on button "Envoyer un test" at bounding box center [957, 657] width 90 height 33
click at [813, 658] on input at bounding box center [765, 657] width 278 height 33
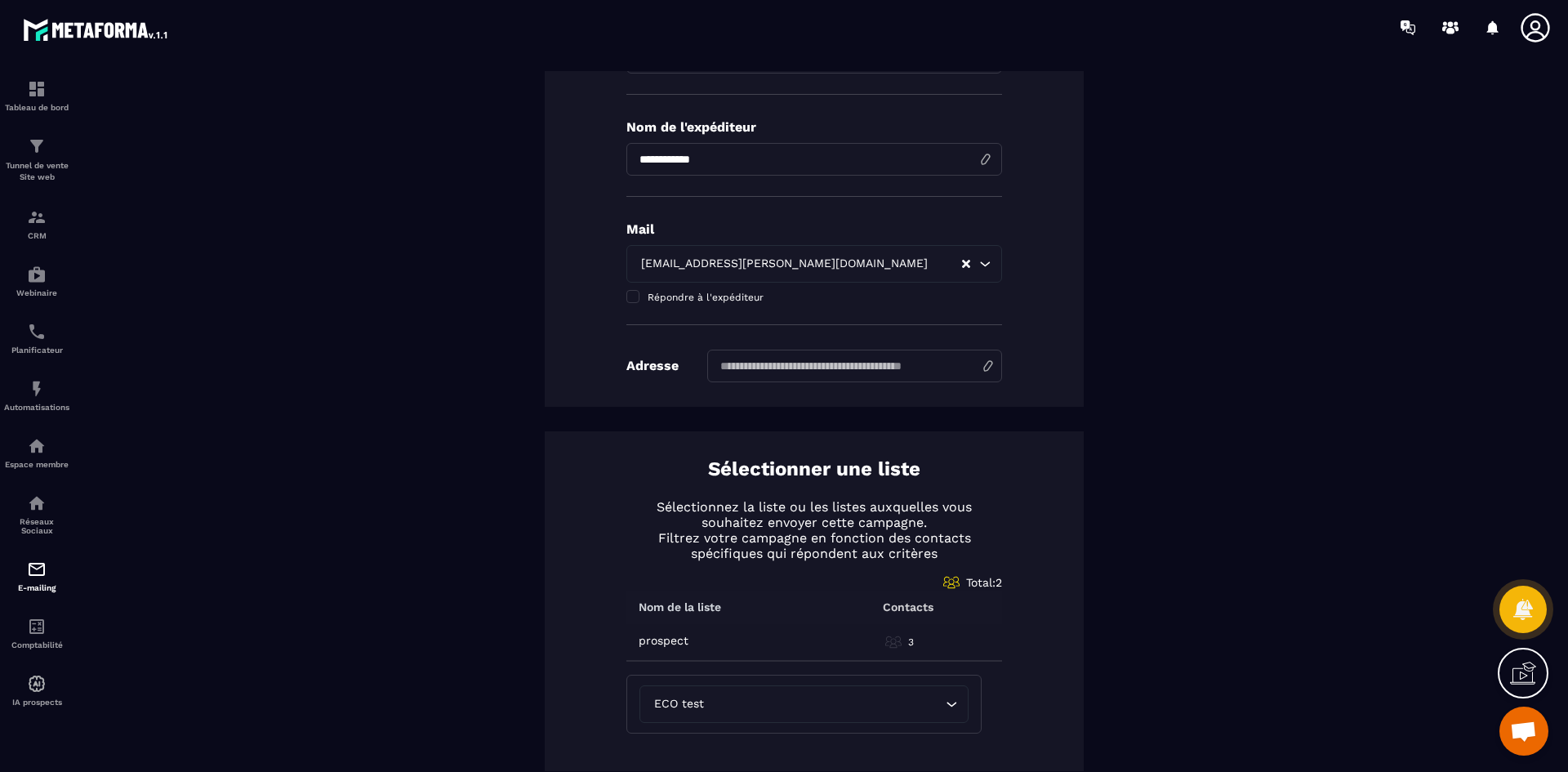
scroll to position [334, 0]
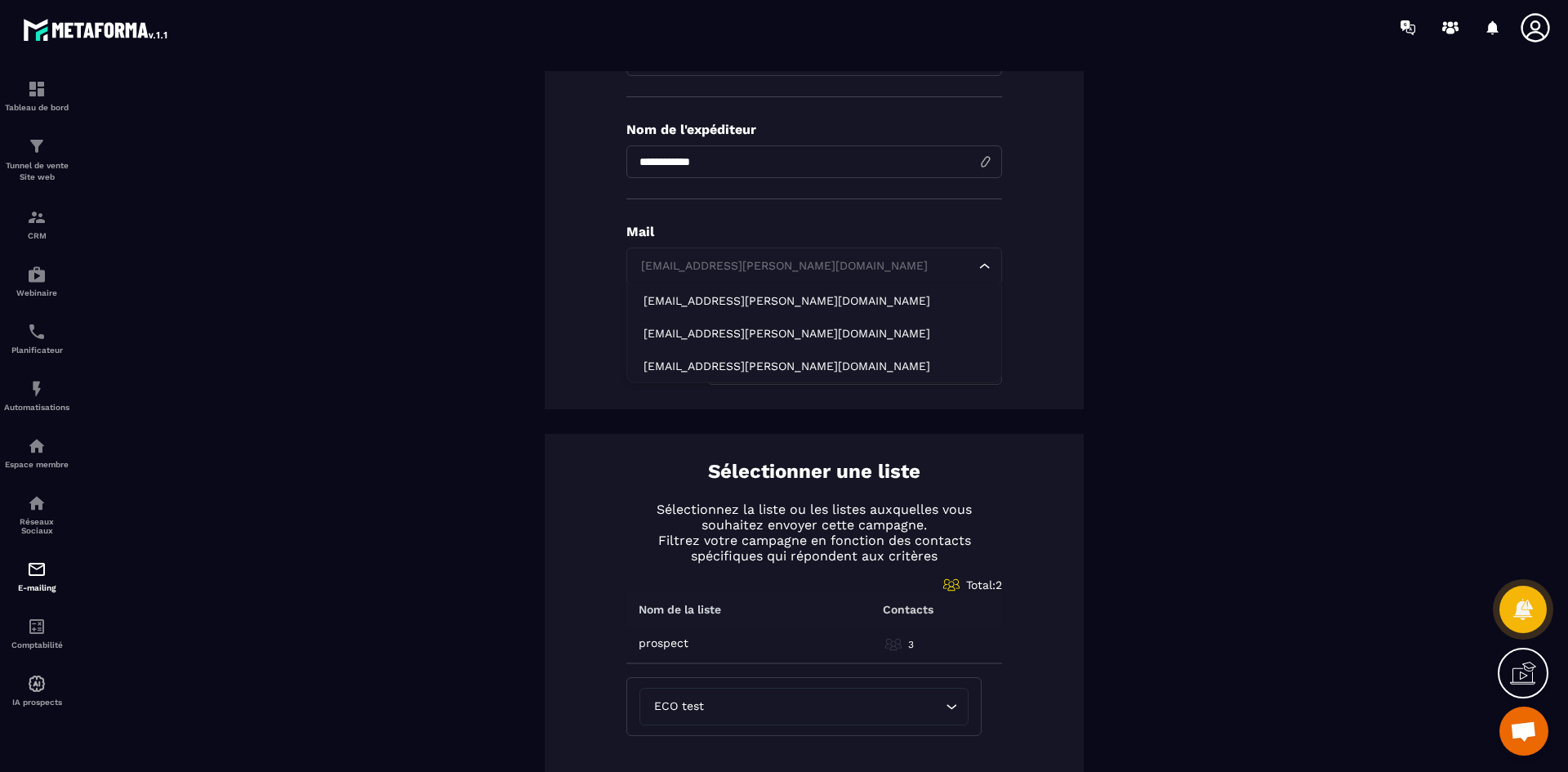
click at [845, 260] on div "[EMAIL_ADDRESS][PERSON_NAME][DOMAIN_NAME]" at bounding box center [805, 266] width 341 height 18
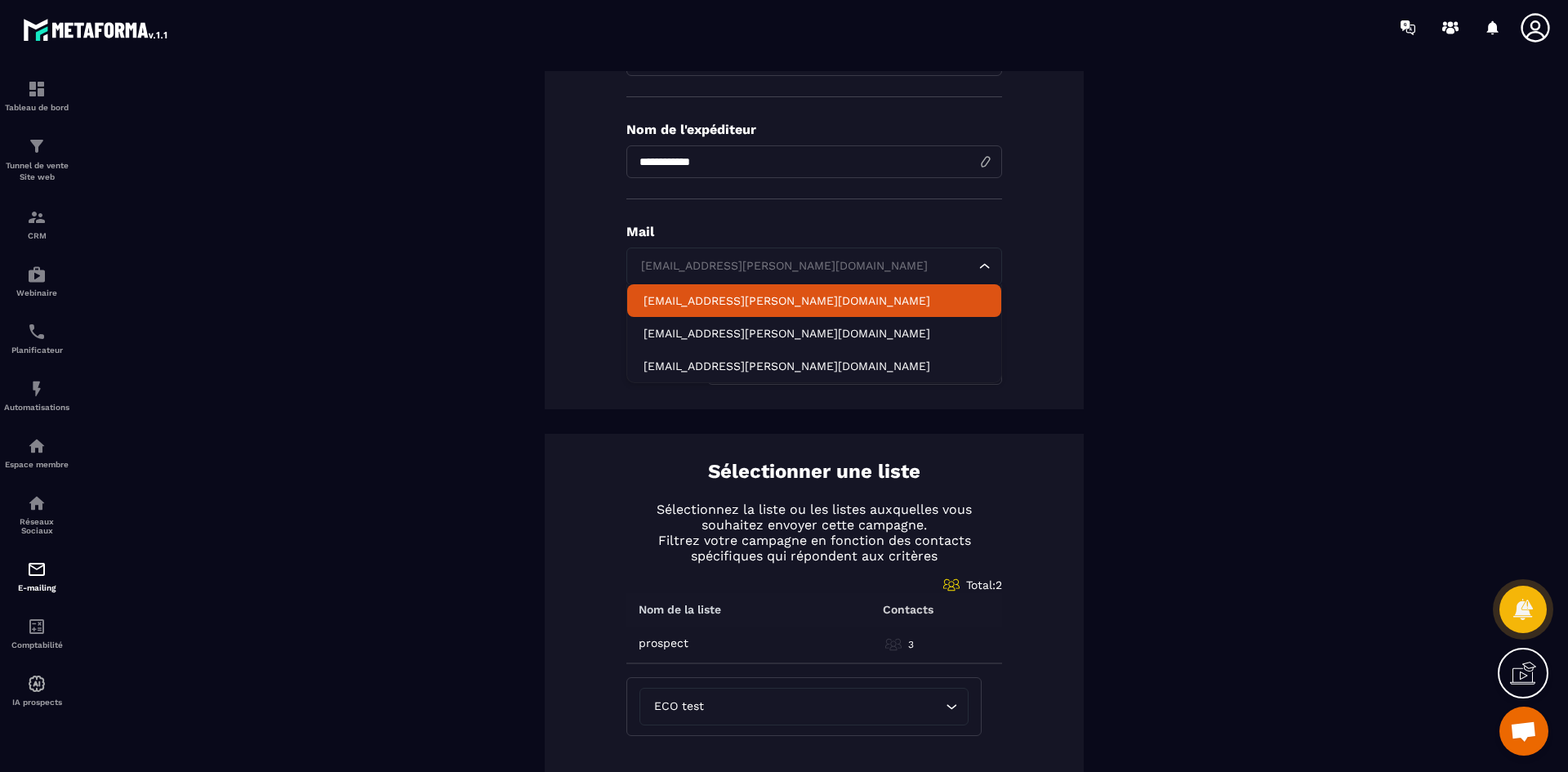
click at [821, 298] on p "[EMAIL_ADDRESS][PERSON_NAME][DOMAIN_NAME]" at bounding box center [814, 301] width 341 height 17
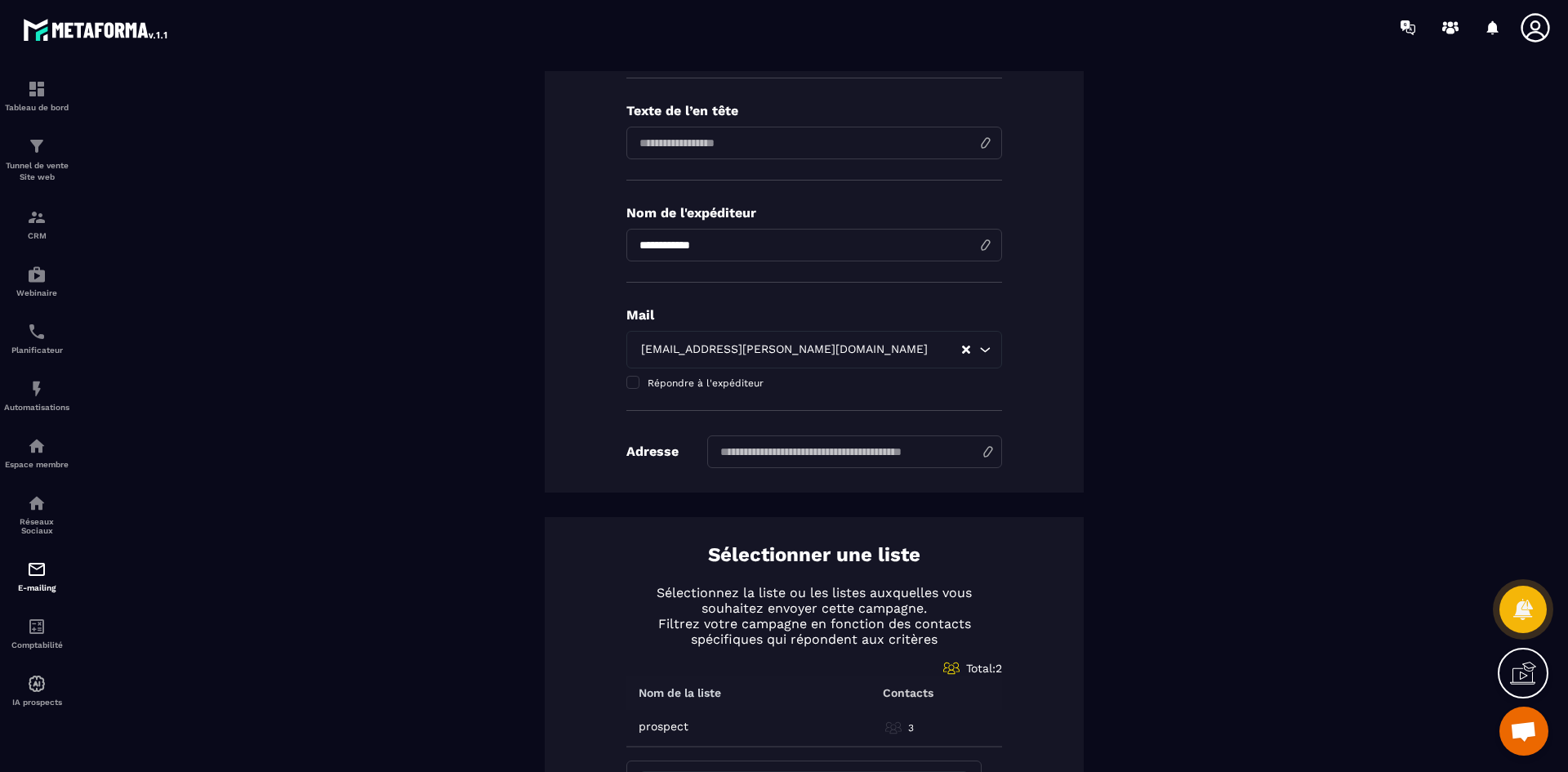
scroll to position [0, 0]
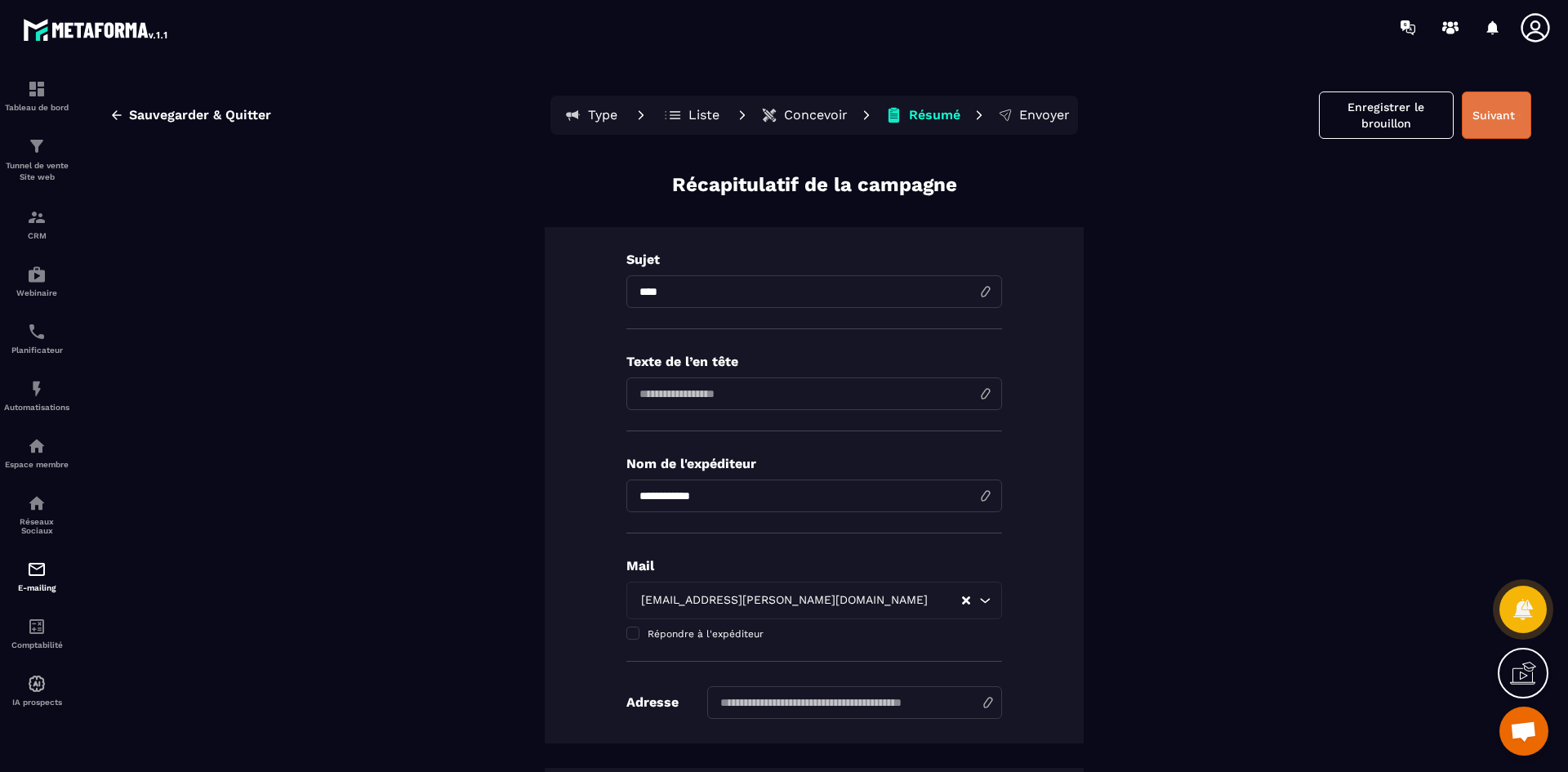
click at [1509, 107] on button "Suivant" at bounding box center [1496, 115] width 69 height 47
click at [881, 711] on input at bounding box center [854, 703] width 295 height 33
click at [877, 697] on input at bounding box center [854, 703] width 295 height 33
type input "****"
click at [1490, 117] on button "Suivant" at bounding box center [1496, 115] width 69 height 47
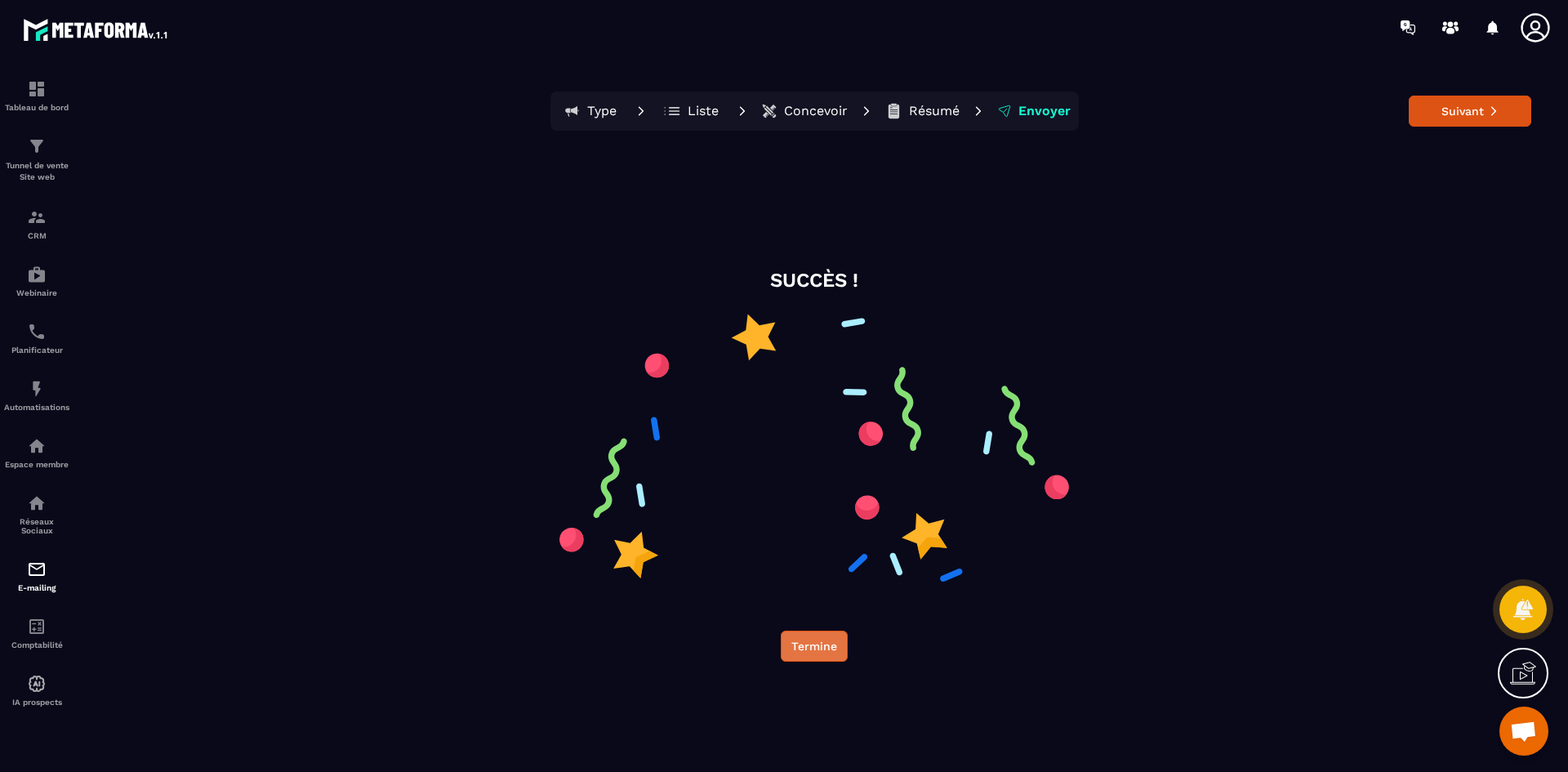
click at [820, 643] on button "Termine" at bounding box center [814, 646] width 67 height 31
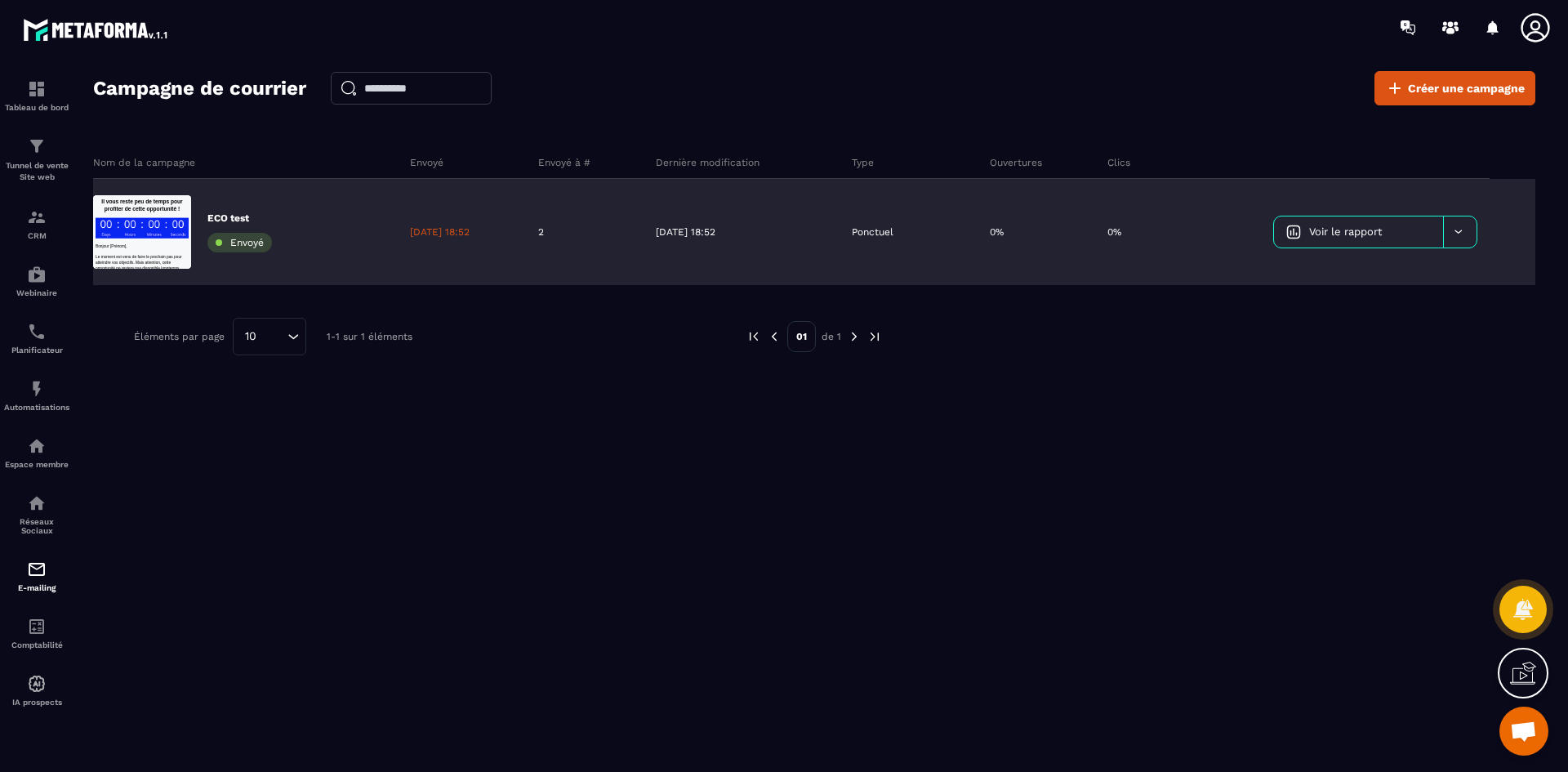
click at [1374, 230] on span "Voir le rapport" at bounding box center [1345, 231] width 73 height 12
